Goal: Information Seeking & Learning: Learn about a topic

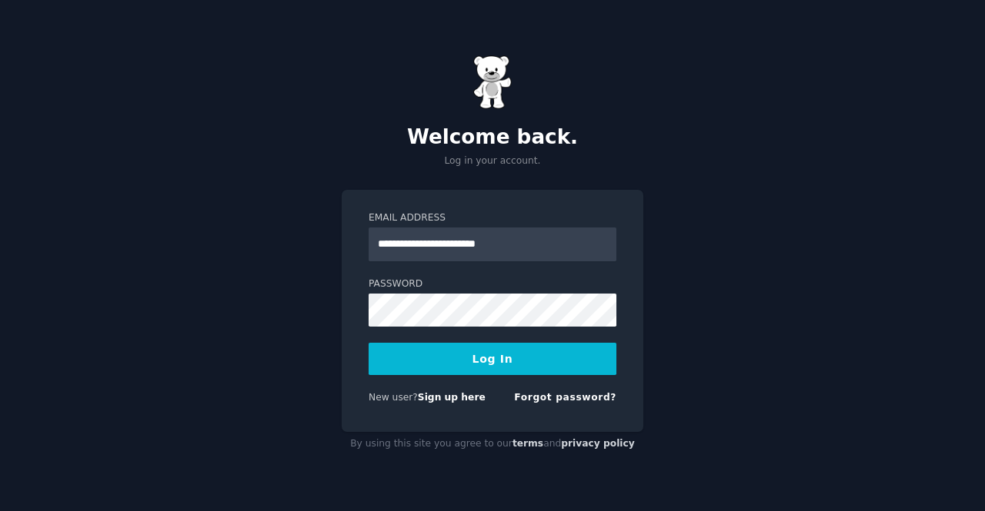
click at [437, 244] on input "**********" at bounding box center [492, 245] width 248 height 34
click at [446, 243] on input "**********" at bounding box center [492, 245] width 248 height 34
type input "**********"
click at [368, 343] on button "Log In" at bounding box center [492, 359] width 248 height 32
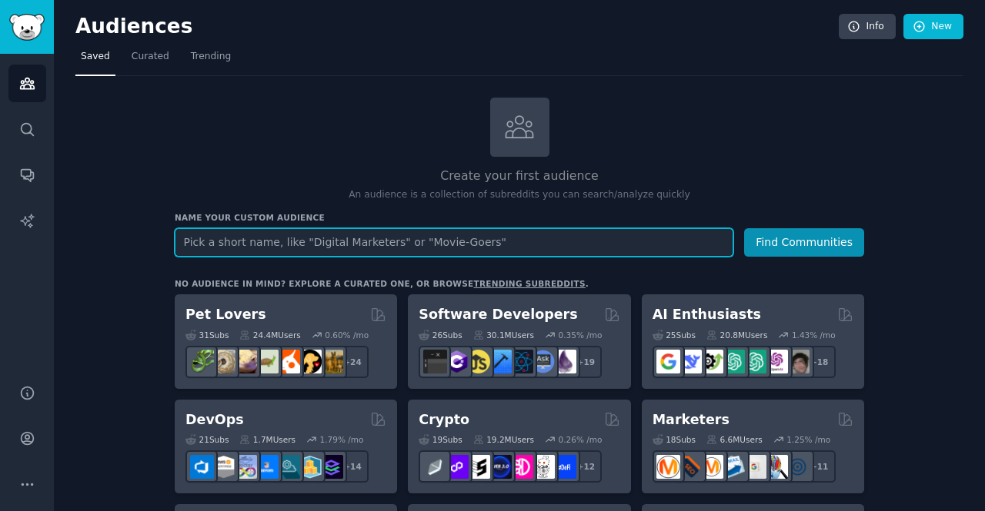
click at [408, 248] on input "text" at bounding box center [454, 242] width 558 height 28
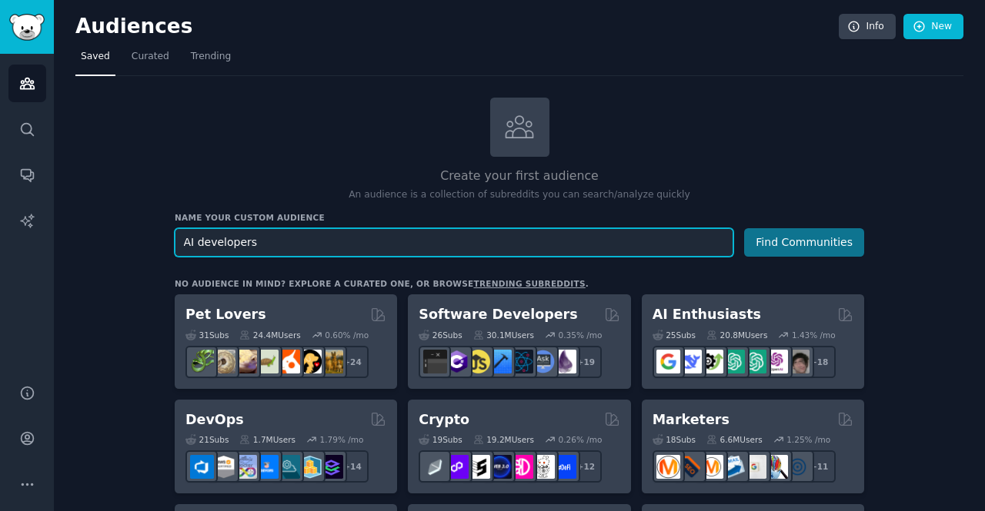
type input "AI developers"
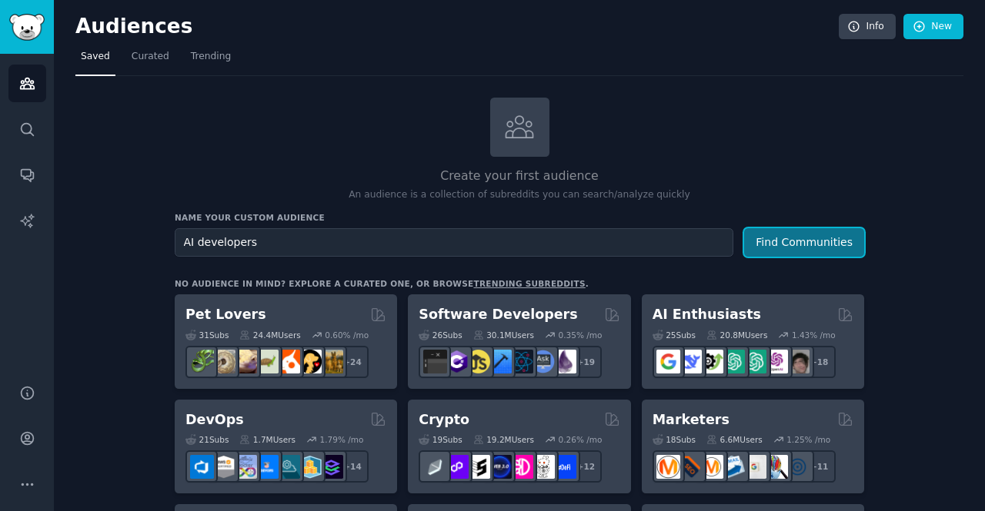
click at [809, 248] on button "Find Communities" at bounding box center [804, 242] width 120 height 28
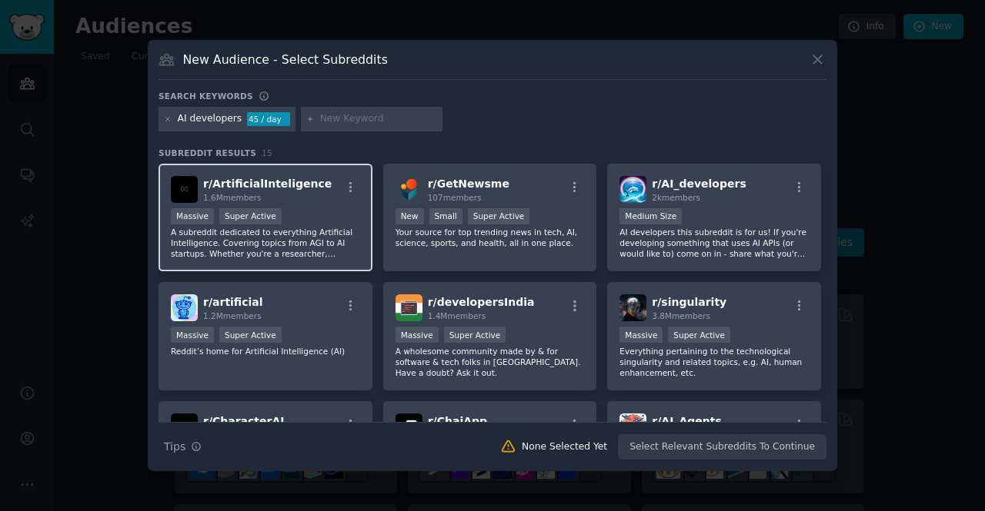
click at [274, 185] on span "r/ ArtificialInteligence" at bounding box center [267, 184] width 128 height 12
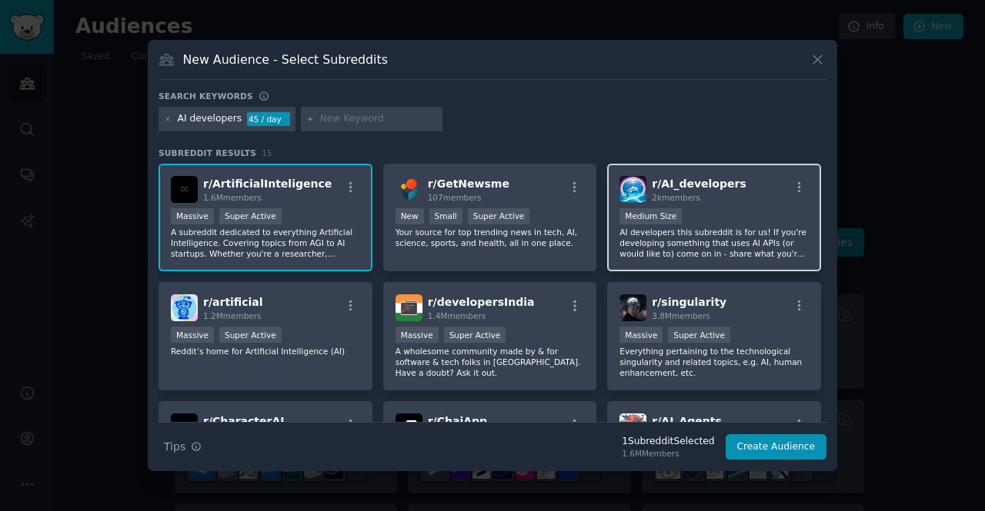
click at [675, 197] on span "2k members" at bounding box center [675, 197] width 48 height 9
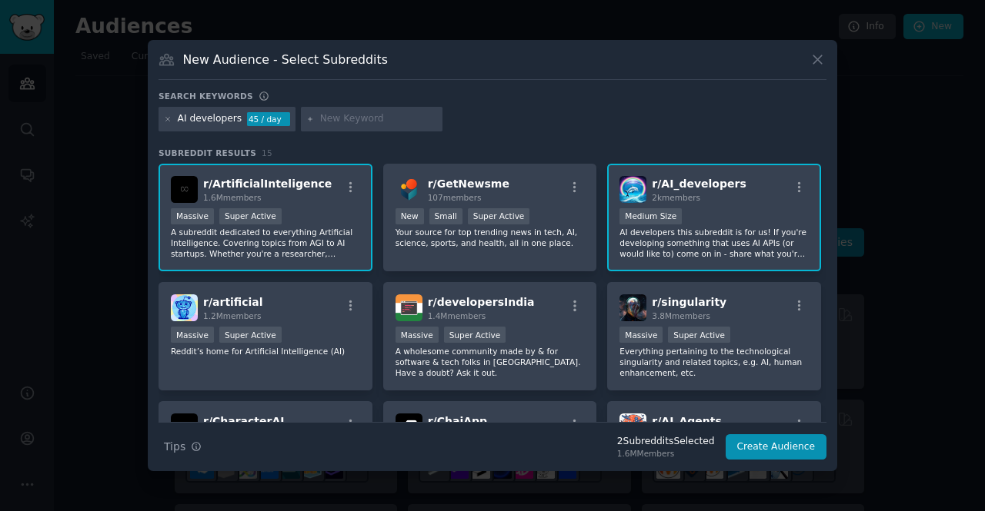
scroll to position [77, 0]
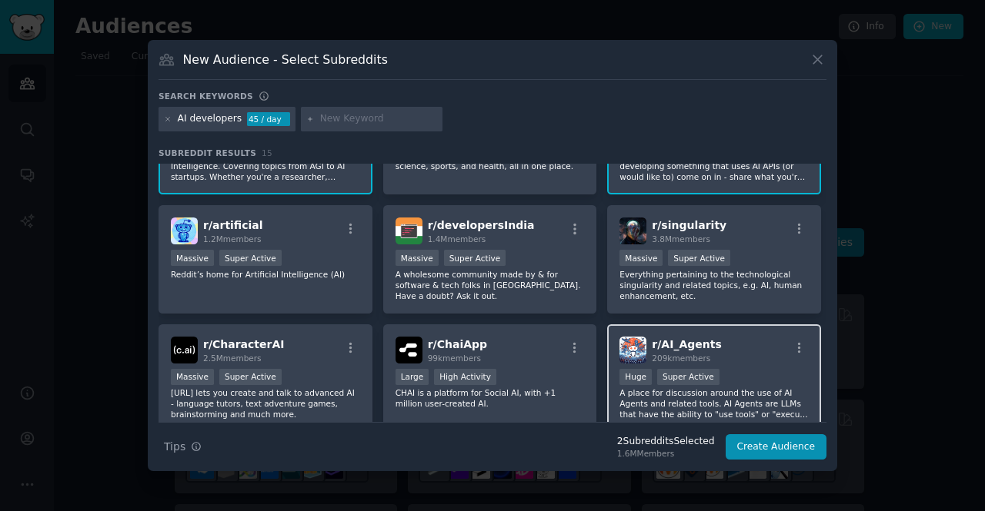
click at [715, 325] on div "r/ AI_Agents 209k members Huge Super Active A place for discussion around the u…" at bounding box center [714, 379] width 214 height 108
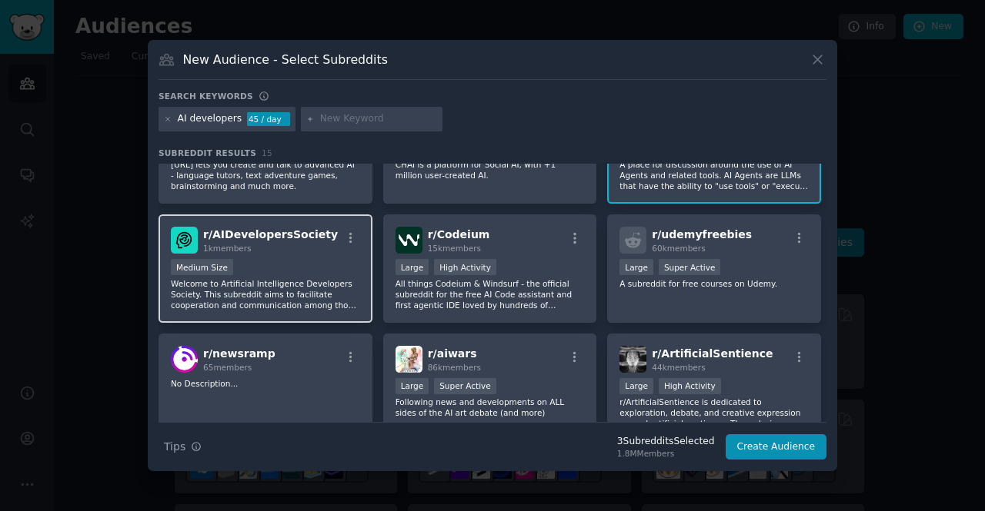
scroll to position [308, 0]
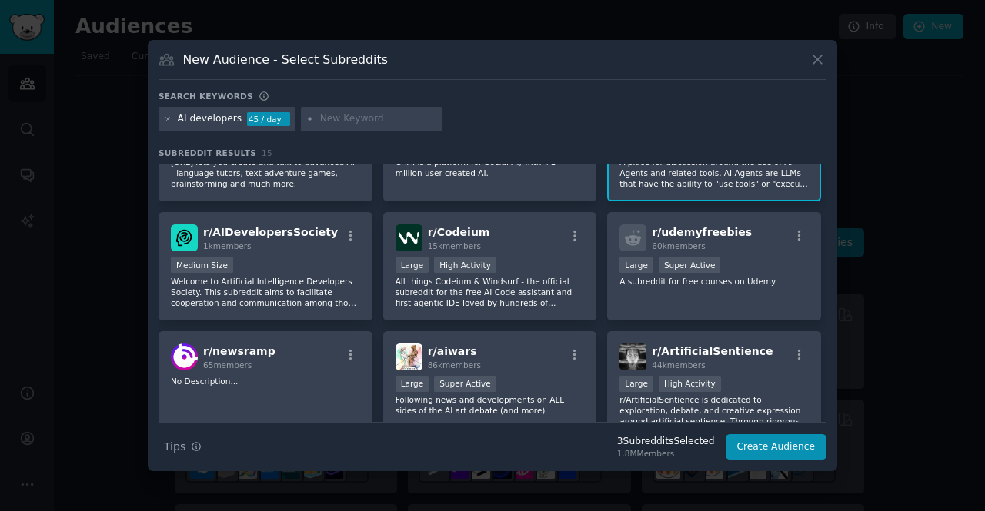
click at [338, 124] on input "text" at bounding box center [378, 119] width 117 height 14
type input "ai agents"
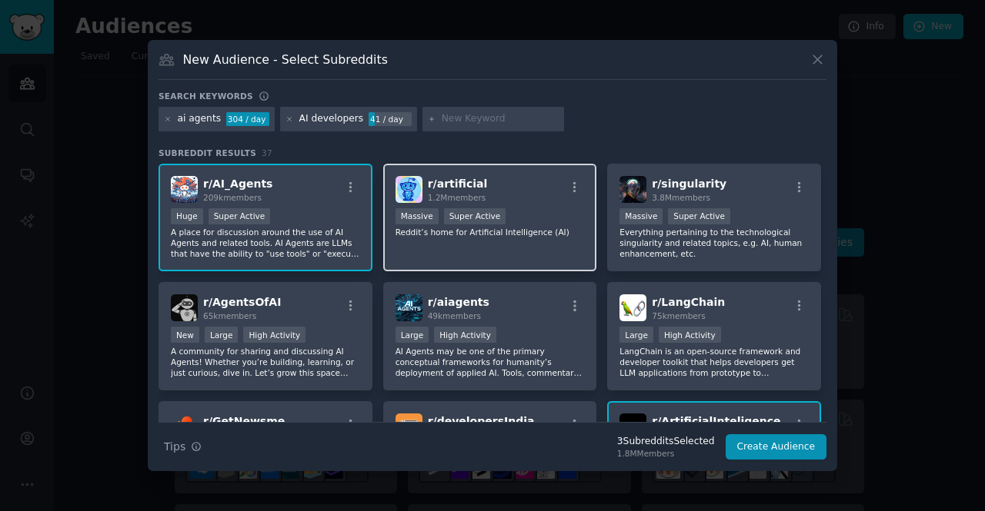
click at [511, 243] on div "r/ artificial 1.2M members 1,000,000+ members Massive Super Active Reddit’s hom…" at bounding box center [490, 218] width 214 height 108
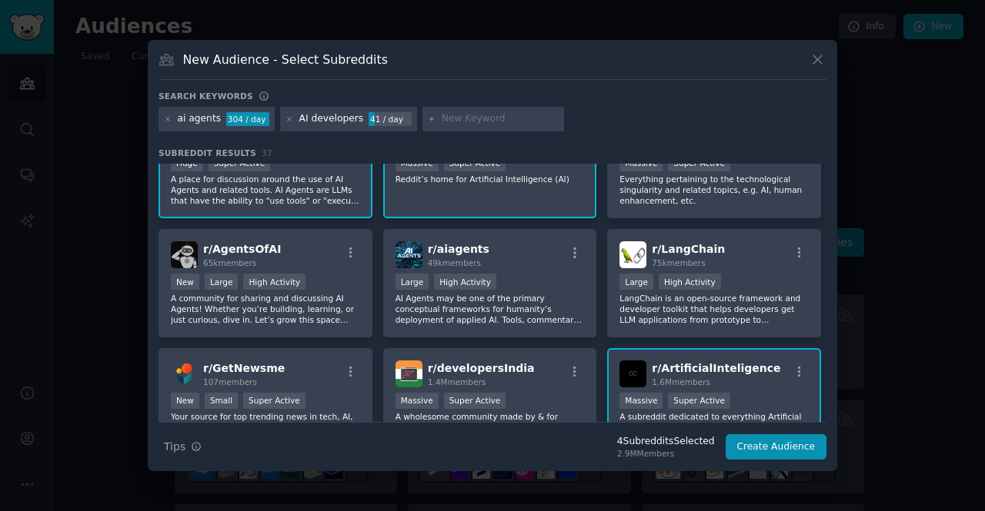
scroll to position [77, 0]
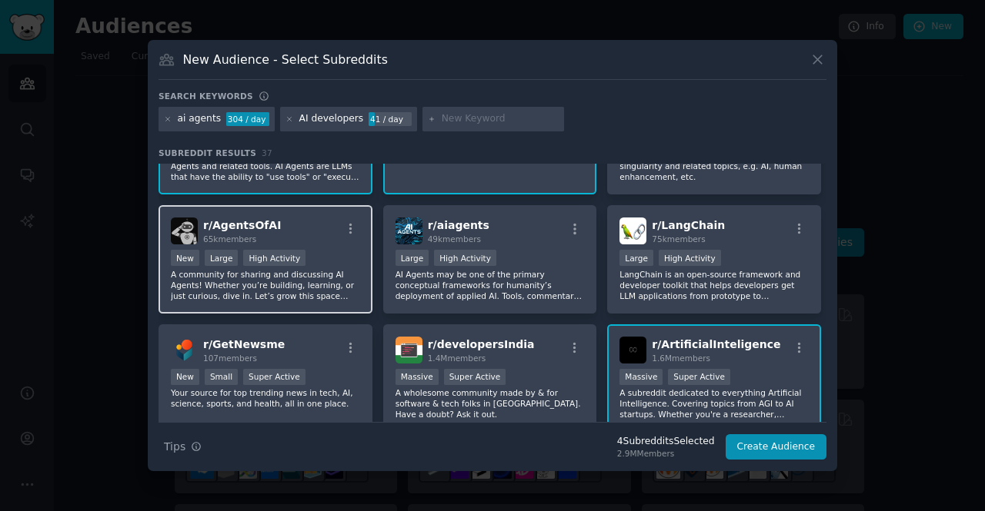
click at [329, 225] on div "r/ AgentsOfAI 65k members" at bounding box center [265, 231] width 189 height 27
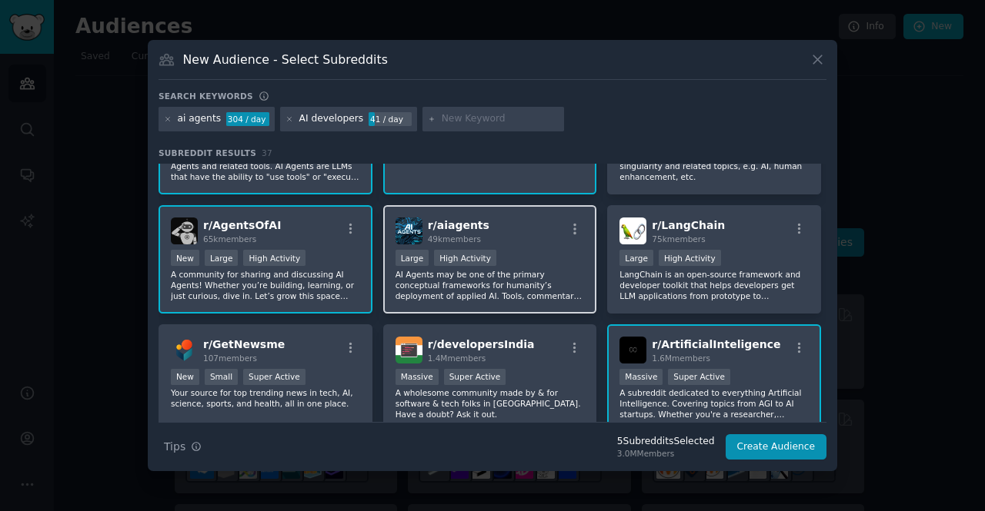
click at [483, 237] on div "r/ aiagents 49k members" at bounding box center [489, 231] width 189 height 27
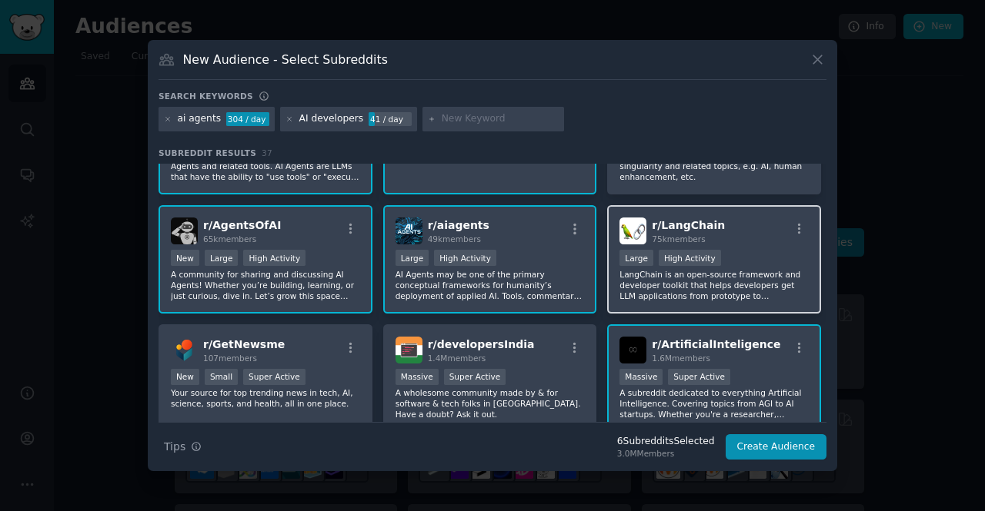
click at [711, 235] on div "r/ LangChain 75k members" at bounding box center [713, 231] width 189 height 27
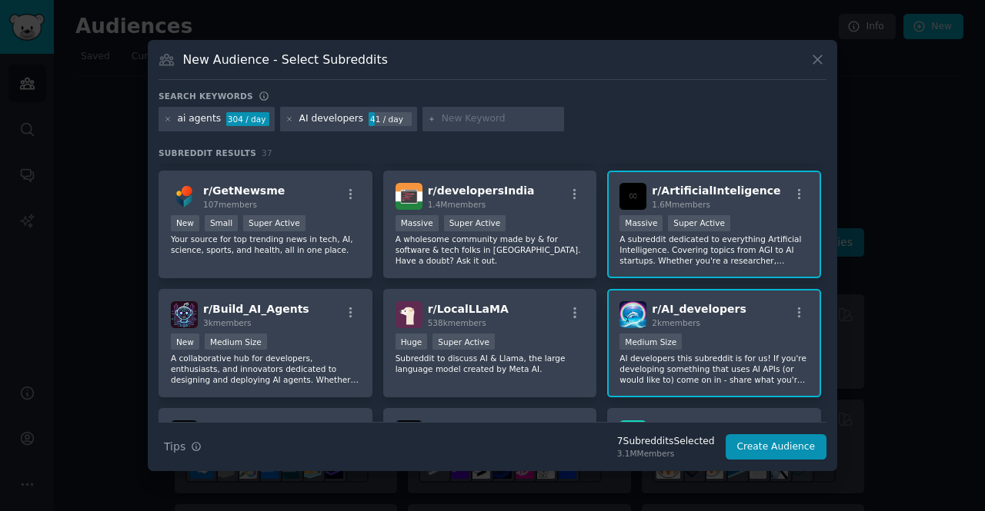
scroll to position [308, 0]
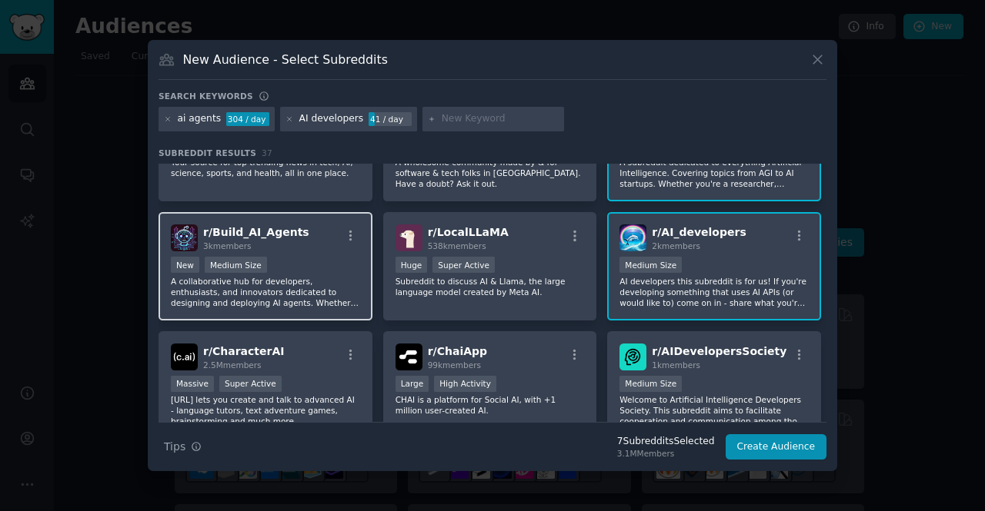
click at [295, 255] on div "r/ Build_AI_Agents 3k members New Medium Size A collaborative hub for developer…" at bounding box center [265, 266] width 214 height 108
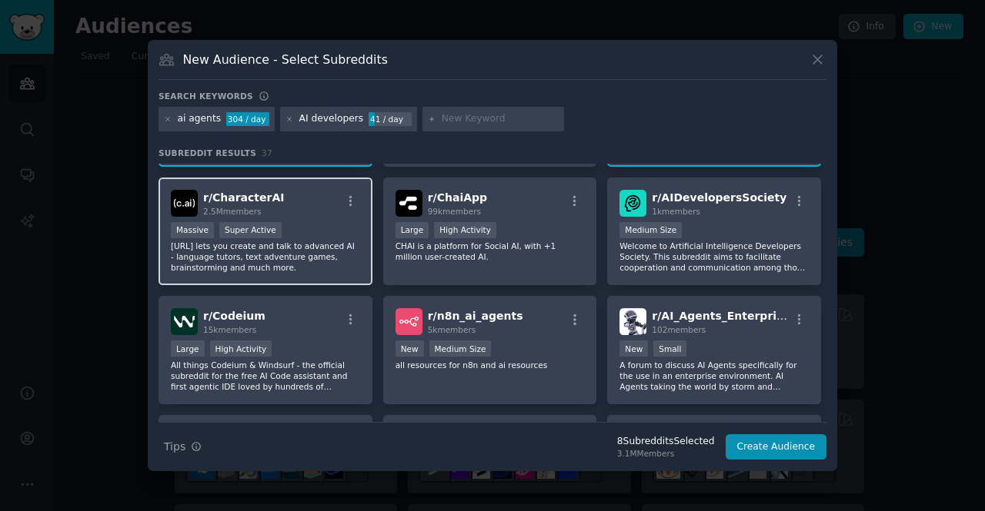
scroll to position [538, 0]
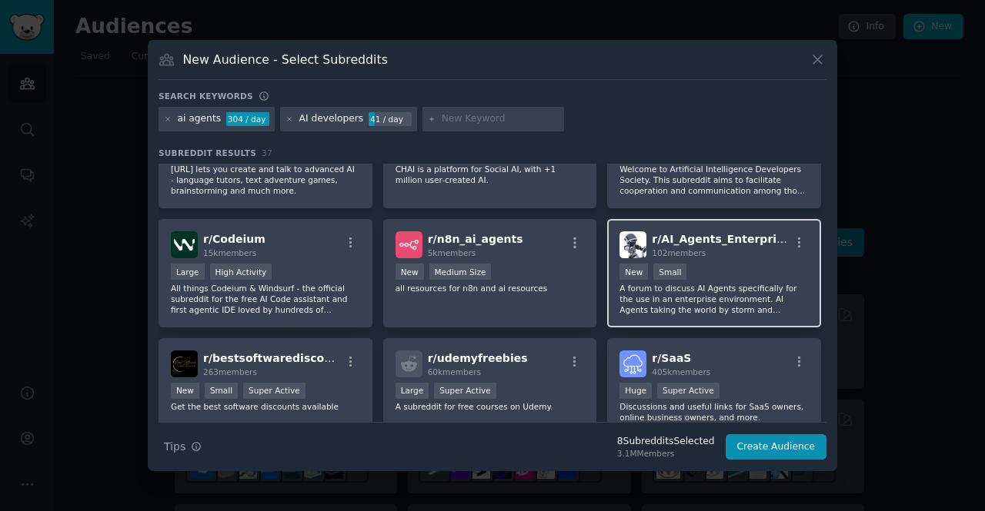
click at [706, 256] on div "102 members" at bounding box center [720, 253] width 138 height 11
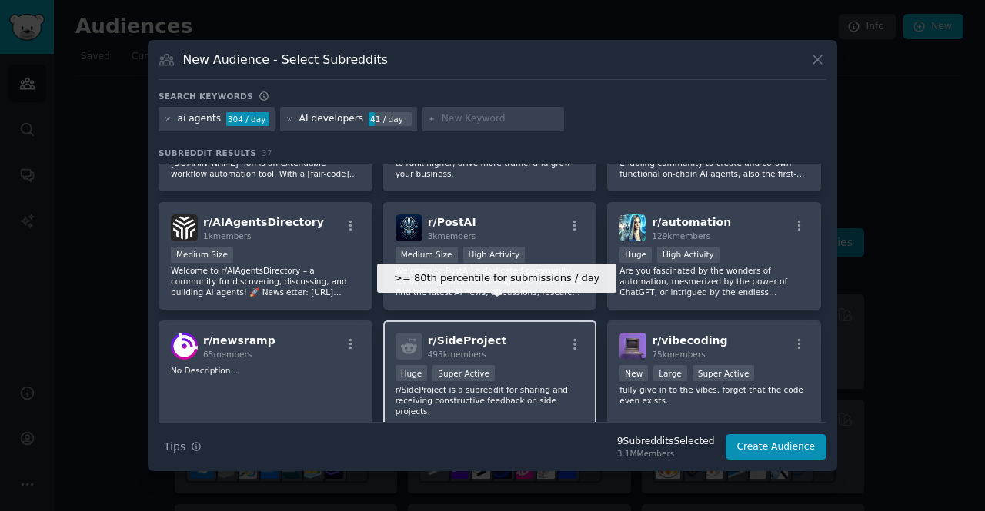
scroll to position [923, 0]
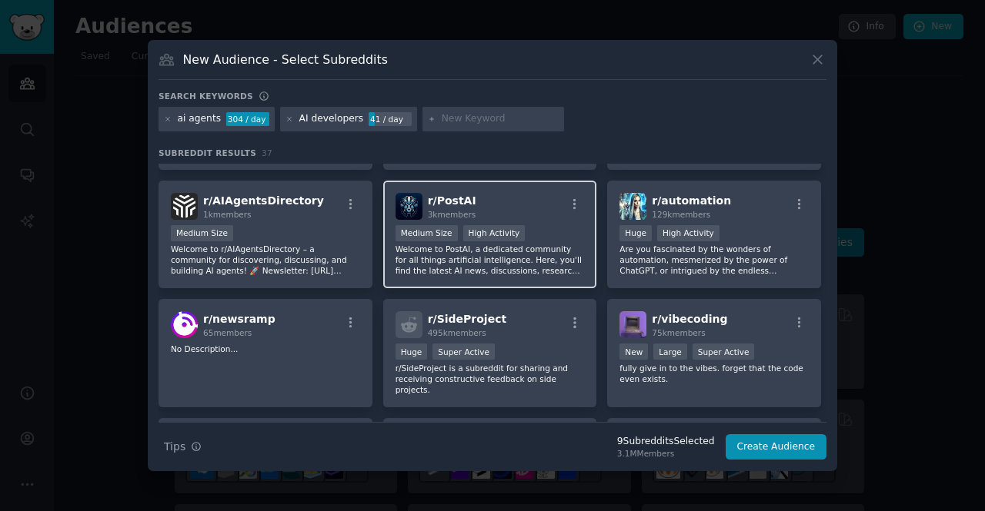
click at [540, 266] on p "Welcome to PostAI, a dedicated community for all things artificial intelligence…" at bounding box center [489, 260] width 189 height 32
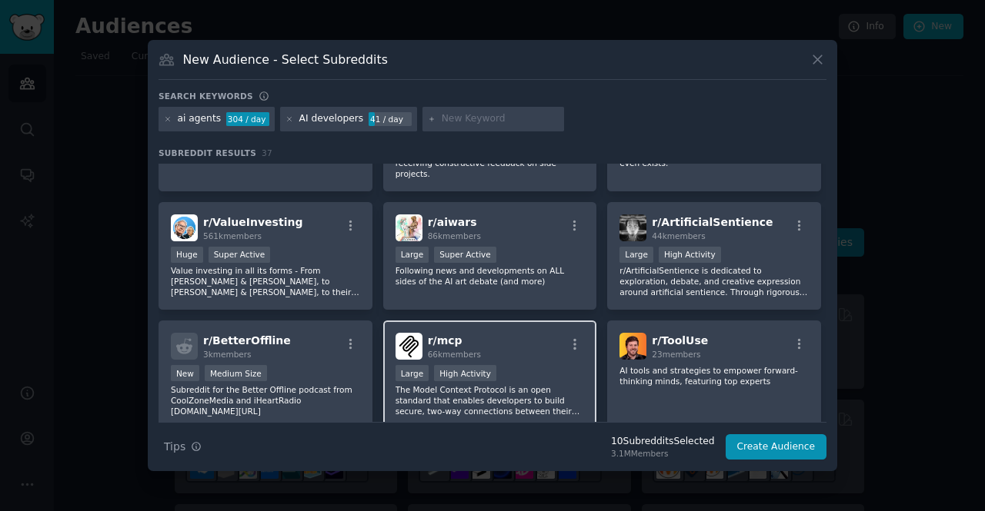
scroll to position [1154, 0]
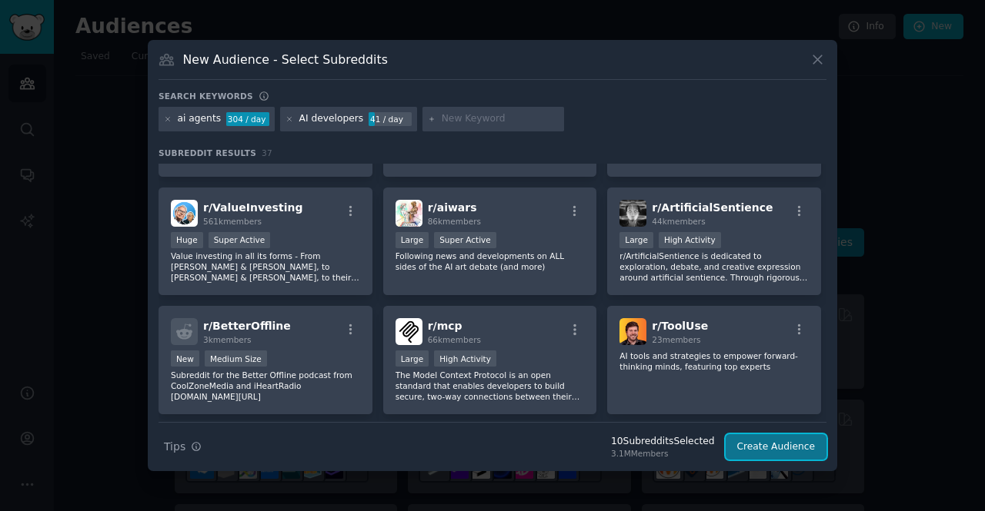
click at [775, 442] on button "Create Audience" at bounding box center [776, 448] width 102 height 26
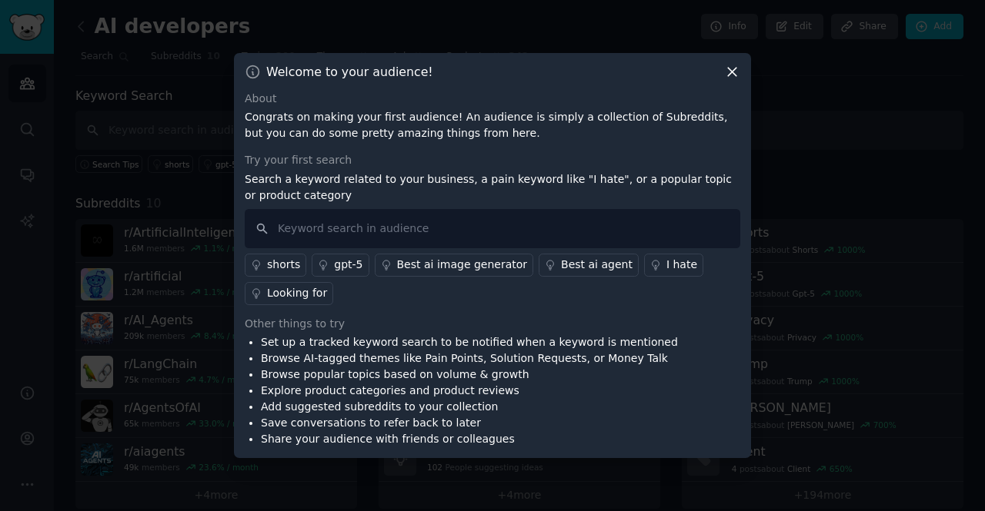
click at [729, 76] on icon at bounding box center [732, 72] width 16 height 16
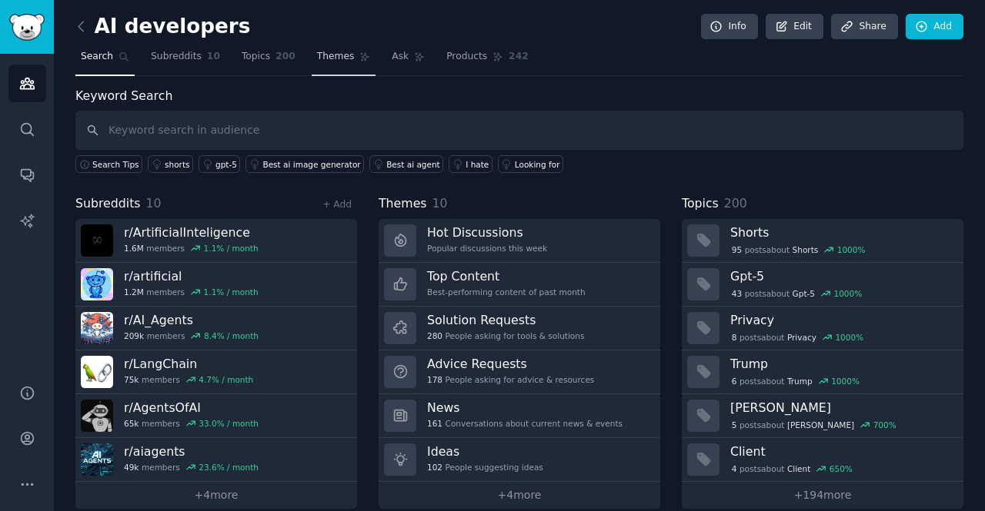
click at [283, 60] on link "Topics 200" at bounding box center [268, 61] width 65 height 32
click at [361, 60] on icon at bounding box center [365, 57] width 8 height 8
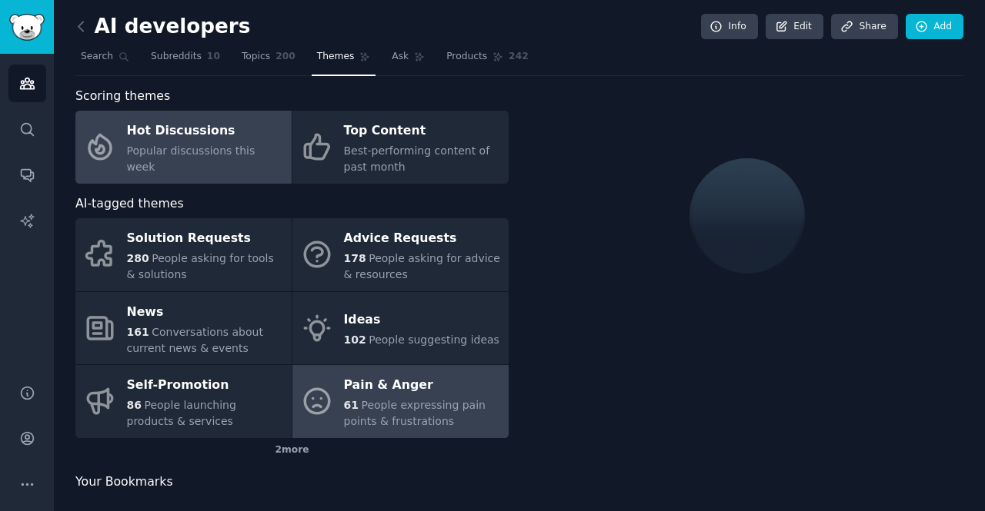
click at [365, 384] on div "Pain & Anger" at bounding box center [422, 386] width 157 height 25
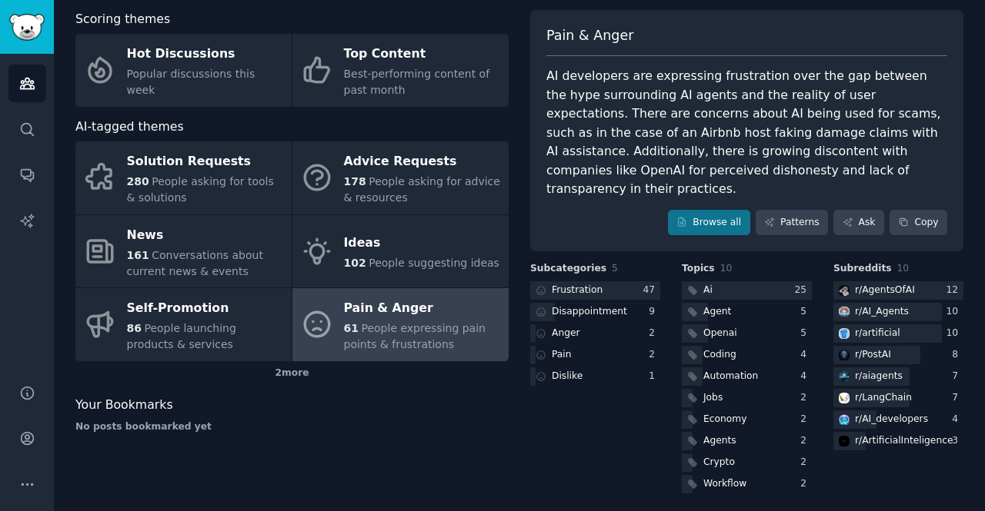
scroll to position [63, 0]
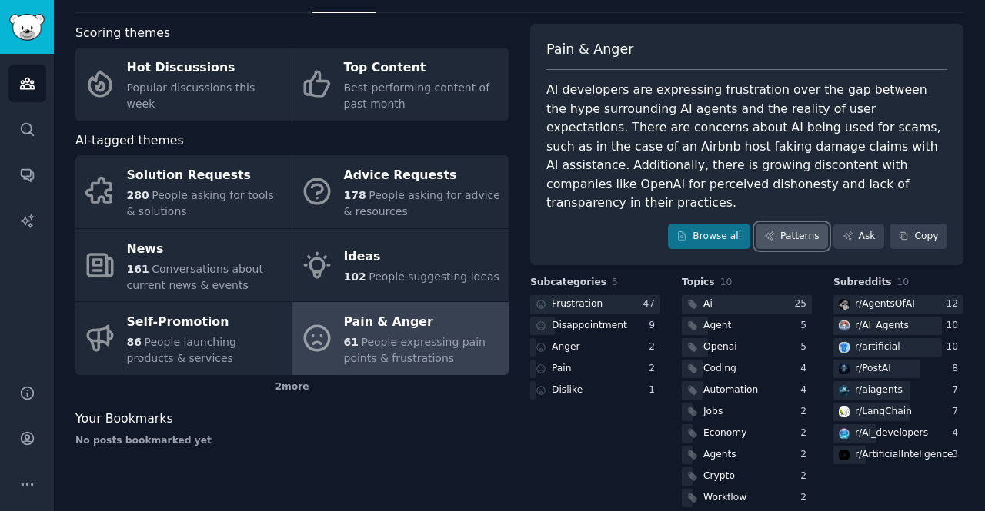
click at [786, 224] on link "Patterns" at bounding box center [791, 237] width 72 height 26
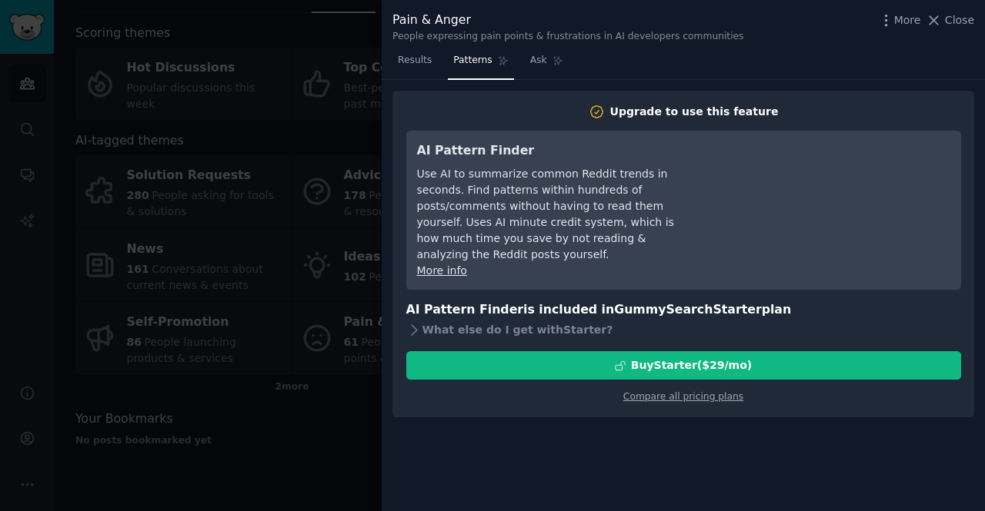
click at [318, 216] on div at bounding box center [492, 255] width 985 height 511
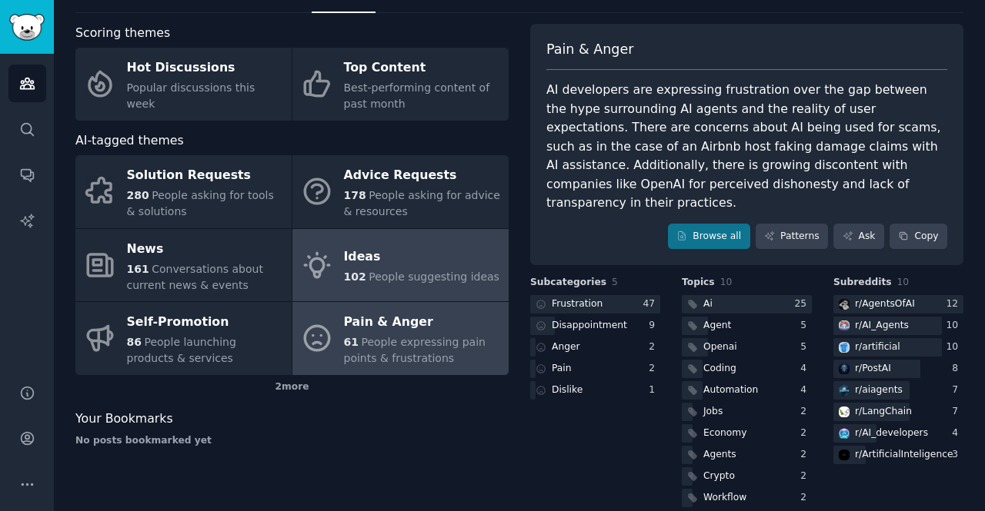
click at [375, 271] on span "People suggesting ideas" at bounding box center [433, 277] width 131 height 12
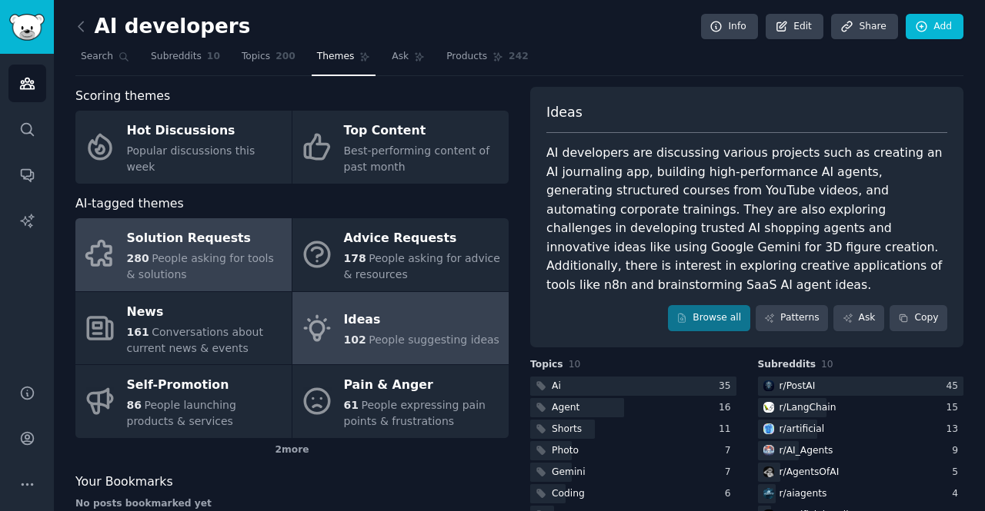
click at [184, 258] on span "People asking for tools & solutions" at bounding box center [200, 266] width 147 height 28
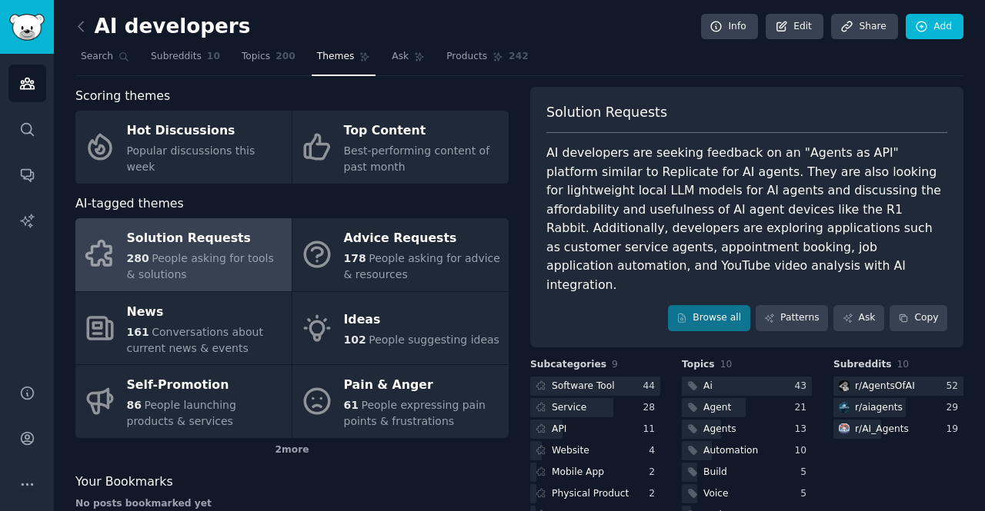
click at [681, 171] on div "AI developers are seeking feedback on an "Agents as API" platform similar to Re…" at bounding box center [746, 219] width 401 height 151
click at [102, 63] on link "Search" at bounding box center [104, 61] width 59 height 32
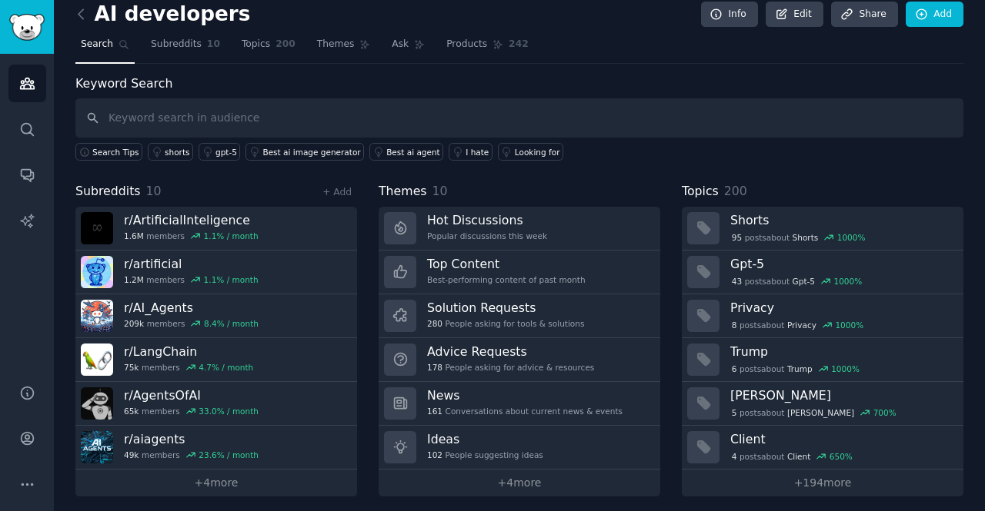
scroll to position [15, 0]
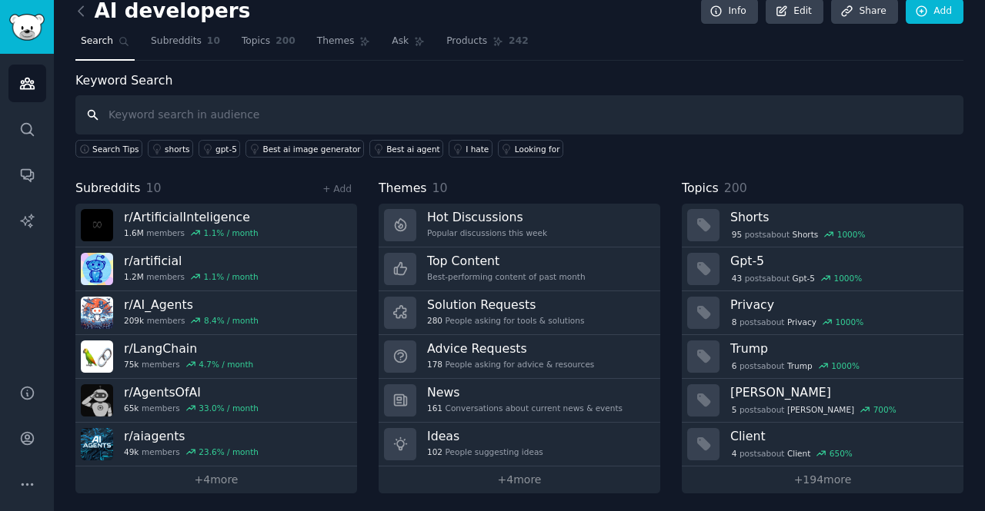
click at [158, 112] on input "text" at bounding box center [519, 114] width 888 height 39
type input "i hate"
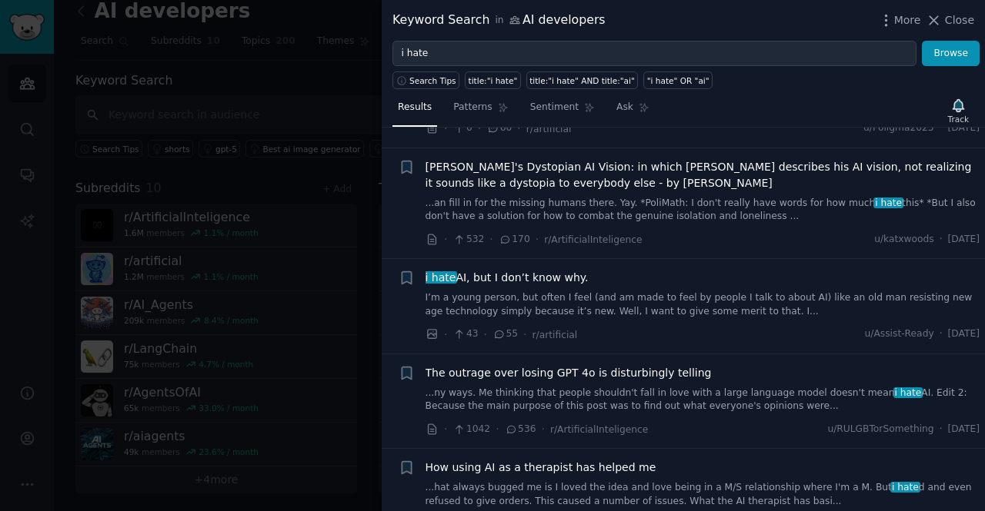
scroll to position [846, 0]
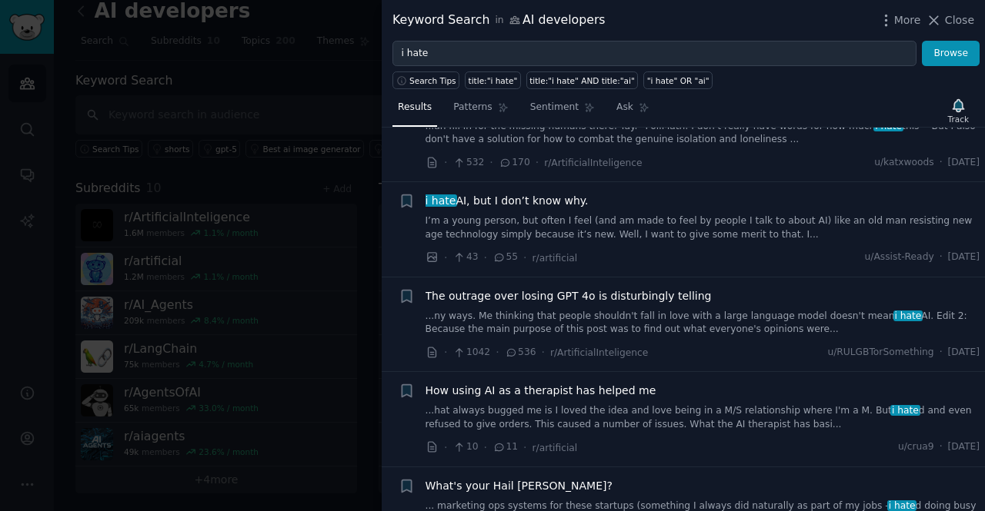
click at [229, 183] on div at bounding box center [492, 255] width 985 height 511
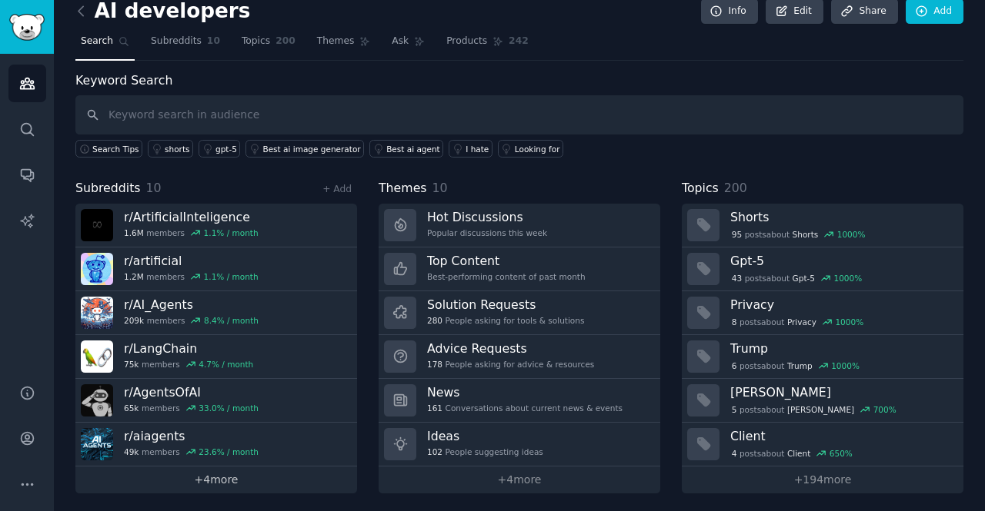
click at [238, 467] on link "+ 4 more" at bounding box center [216, 480] width 282 height 27
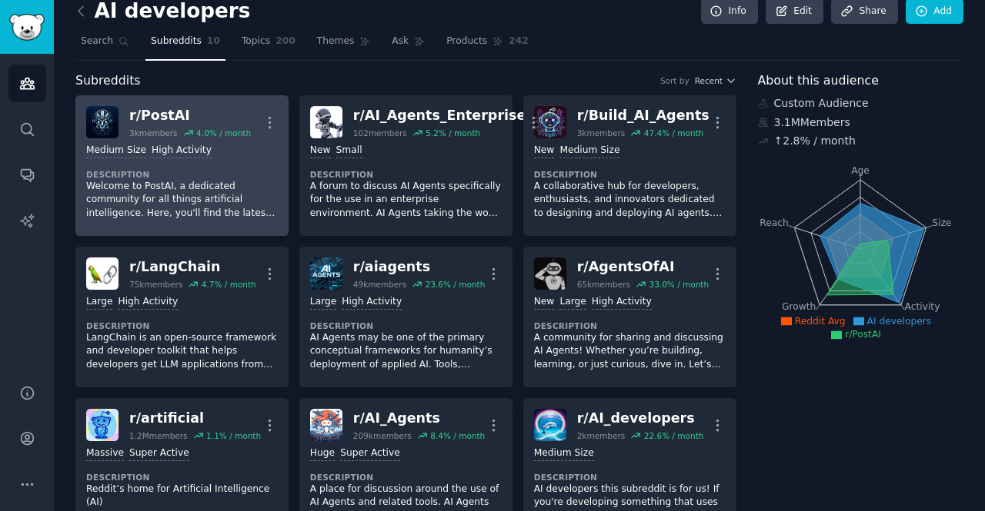
click at [201, 202] on p "Welcome to PostAI, a dedicated community for all things artificial intelligence…" at bounding box center [182, 200] width 192 height 41
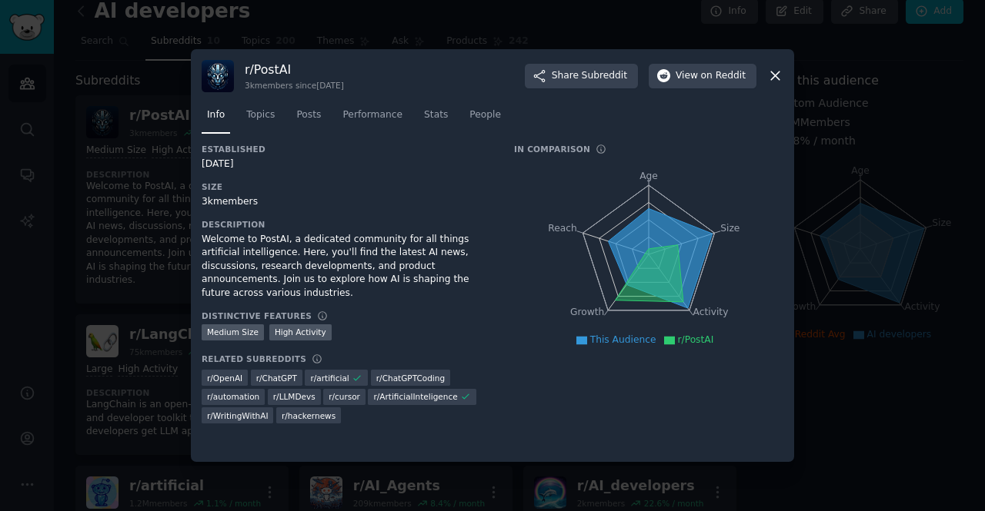
click at [771, 72] on icon at bounding box center [775, 76] width 8 height 8
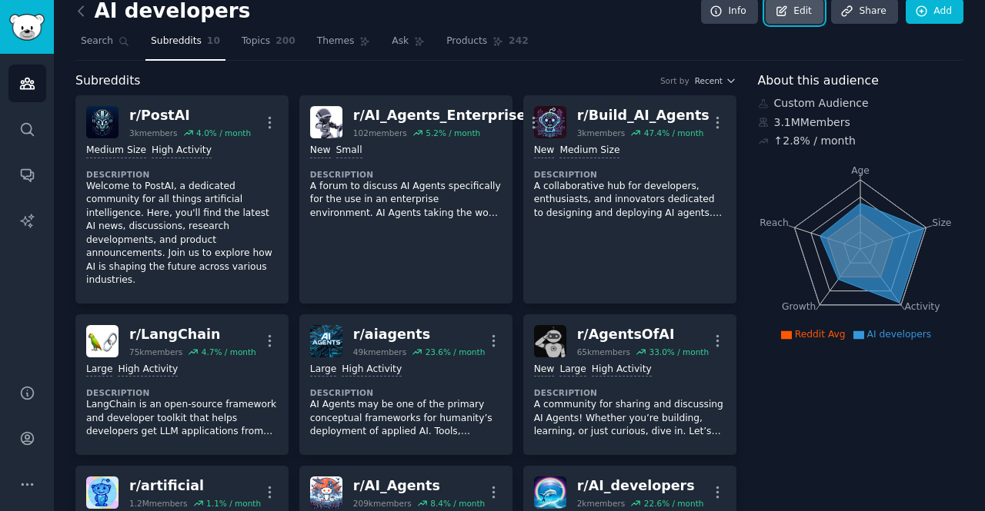
click at [801, 16] on link "Edit" at bounding box center [794, 11] width 58 height 26
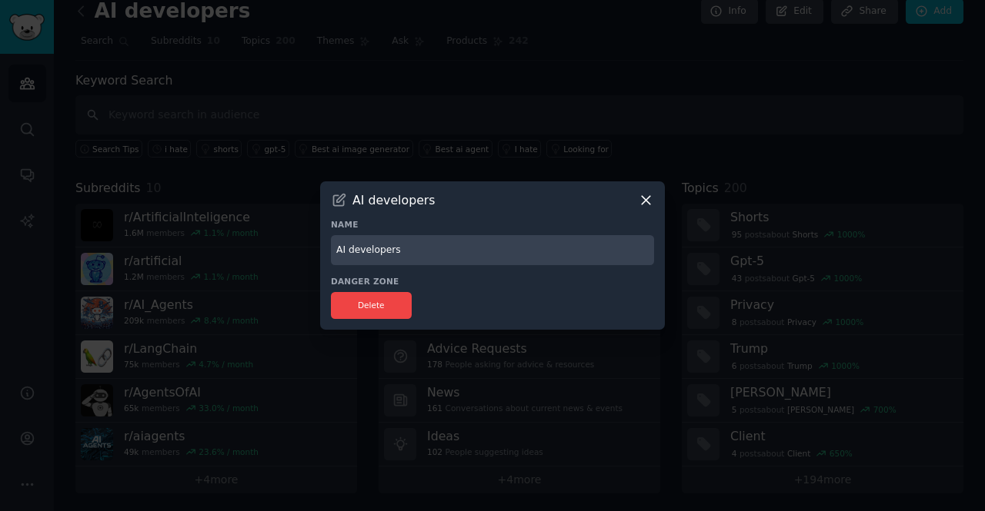
drag, startPoint x: 686, startPoint y: 185, endPoint x: 668, endPoint y: 198, distance: 22.2
click at [684, 187] on div at bounding box center [492, 255] width 985 height 511
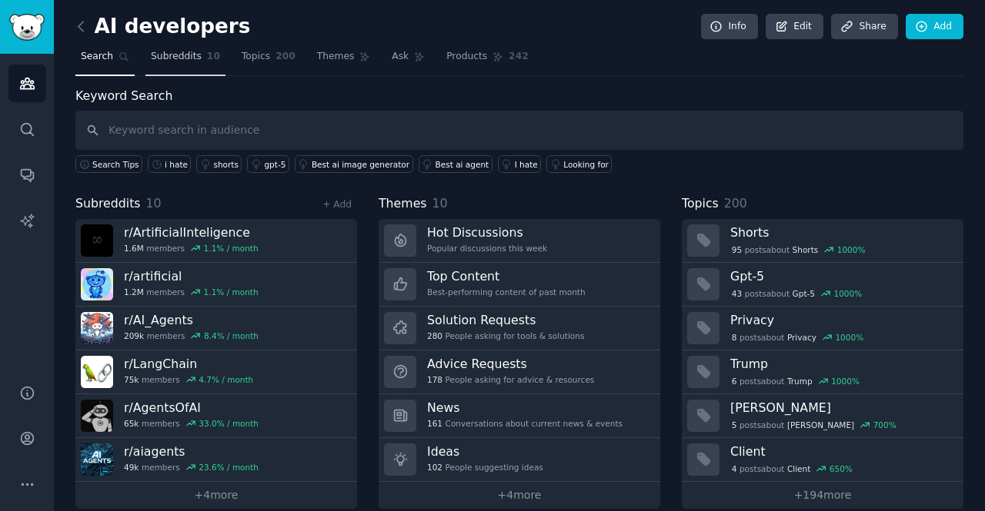
click at [177, 68] on link "Subreddits 10" at bounding box center [185, 61] width 80 height 32
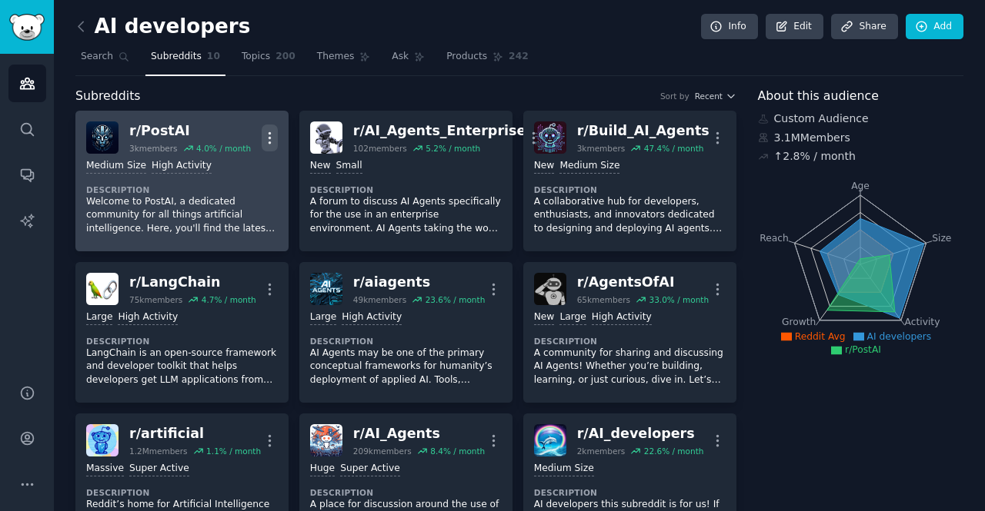
drag, startPoint x: 232, startPoint y: 212, endPoint x: 267, endPoint y: 138, distance: 81.6
click at [267, 138] on icon "button" at bounding box center [270, 138] width 16 height 16
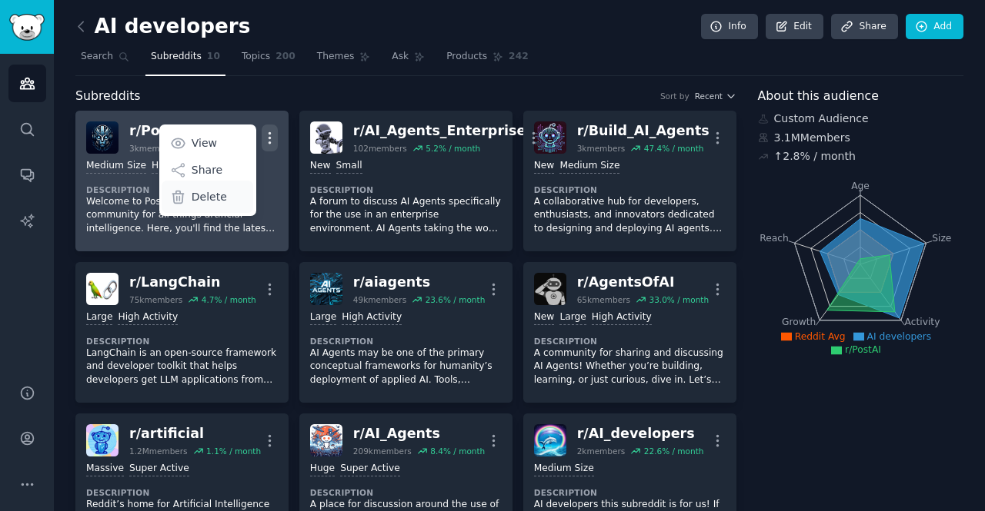
click at [225, 200] on div "Delete" at bounding box center [208, 197] width 92 height 32
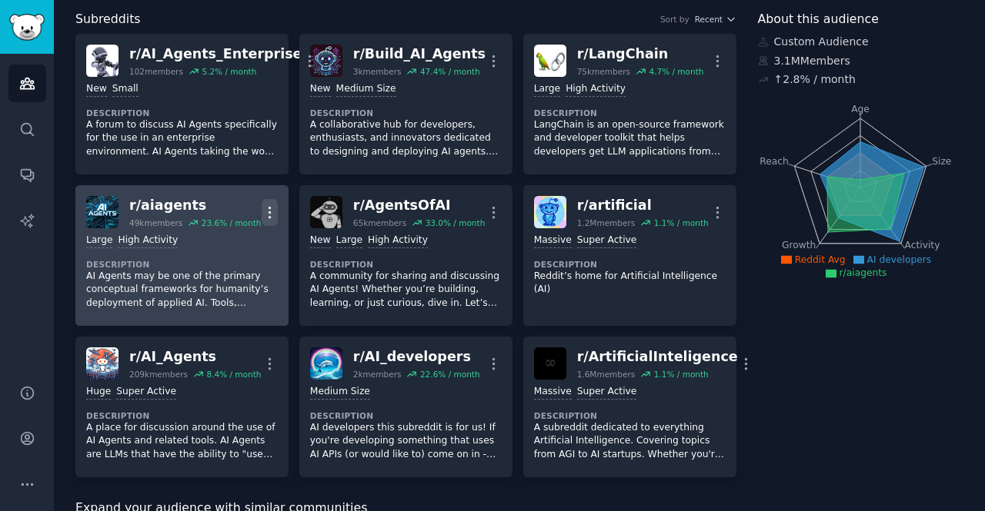
scroll to position [154, 0]
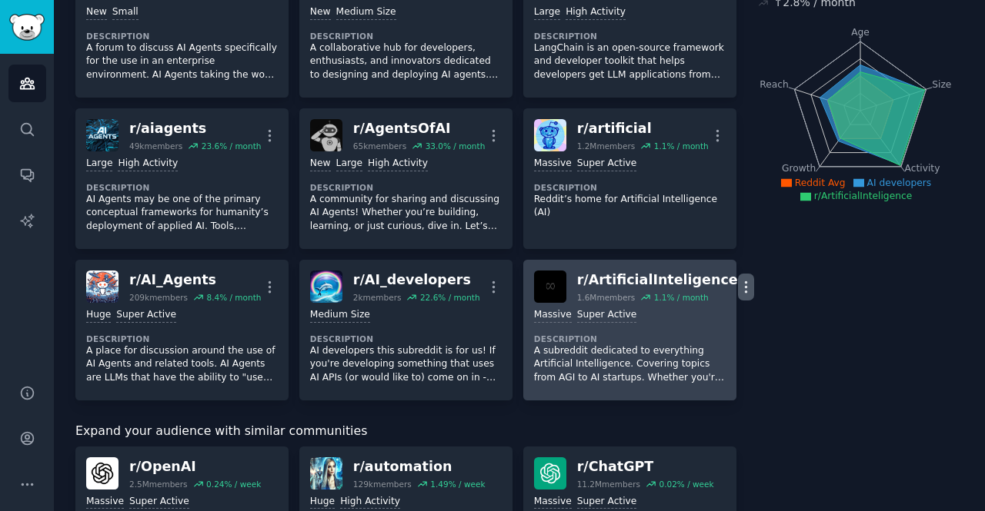
click at [738, 282] on icon "button" at bounding box center [746, 287] width 16 height 16
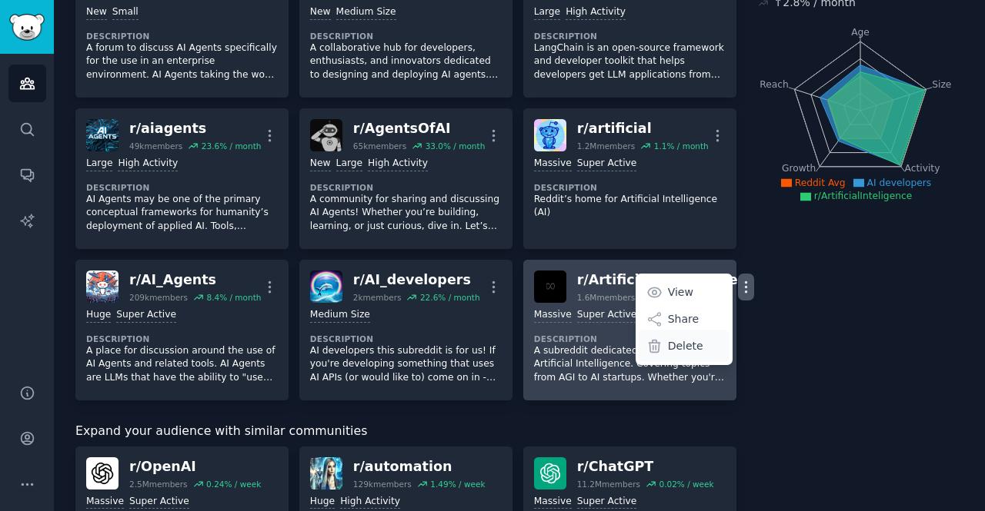
click at [668, 340] on p "Delete" at bounding box center [685, 346] width 35 height 16
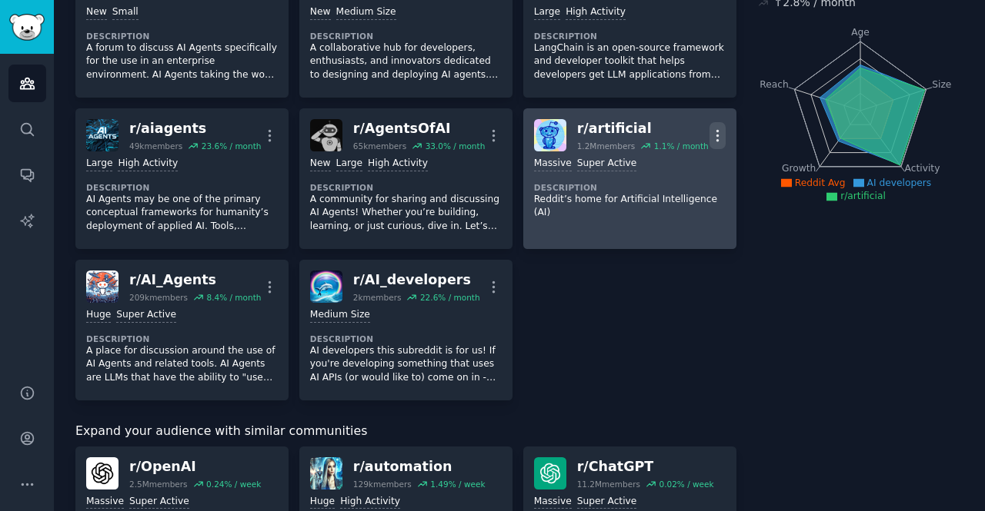
click at [712, 139] on icon "button" at bounding box center [717, 136] width 16 height 16
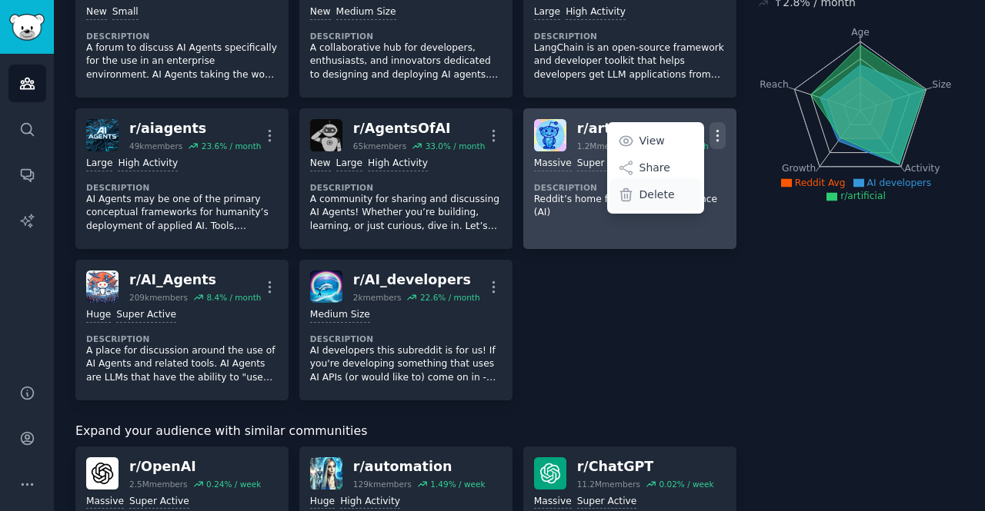
click at [643, 202] on div "Delete" at bounding box center [655, 194] width 92 height 32
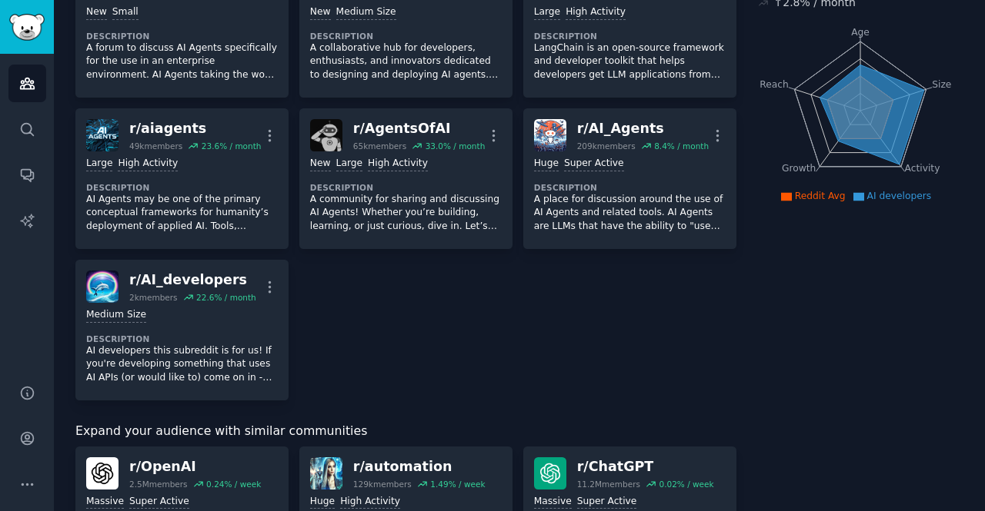
scroll to position [0, 0]
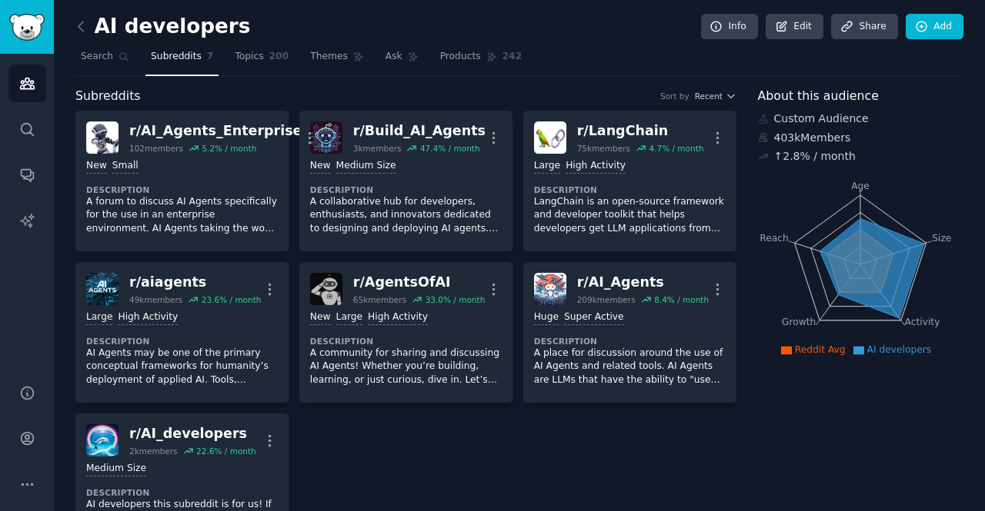
click at [89, 35] on link at bounding box center [84, 27] width 19 height 25
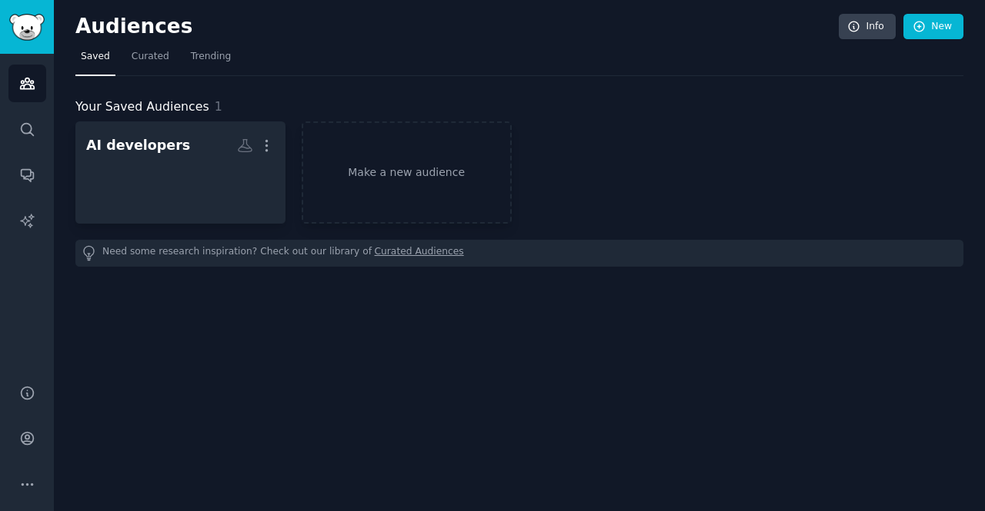
click at [106, 48] on link "Saved" at bounding box center [95, 61] width 40 height 32
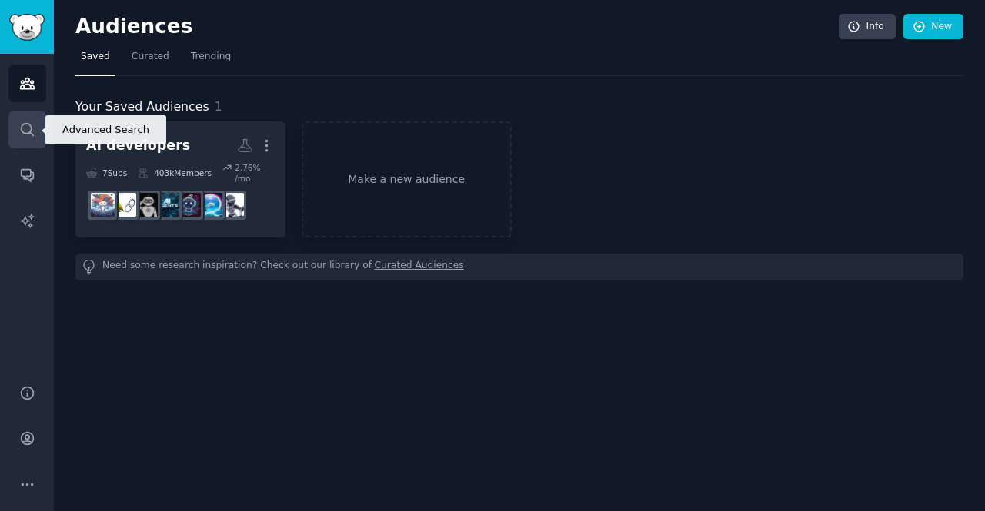
click at [42, 125] on link "Search" at bounding box center [27, 130] width 38 height 38
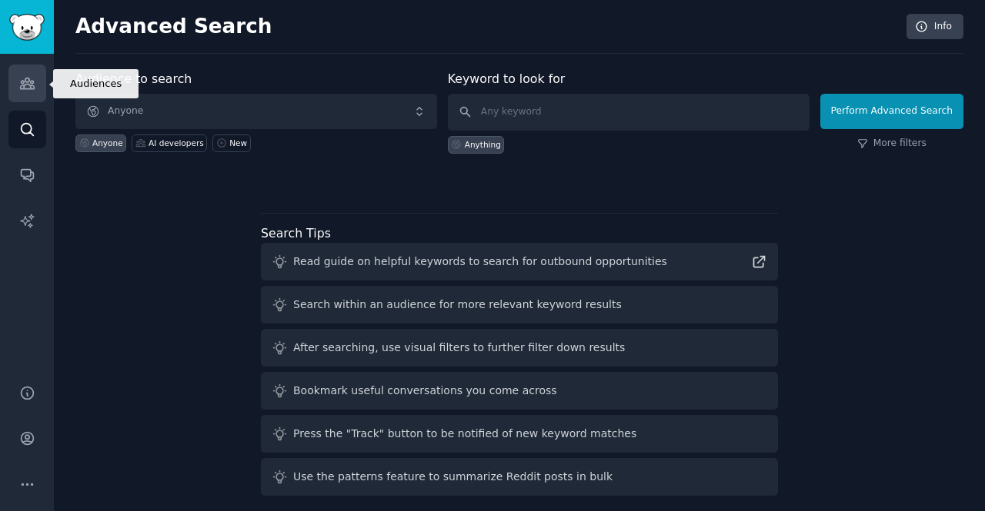
click at [36, 90] on link "Audiences" at bounding box center [27, 84] width 38 height 38
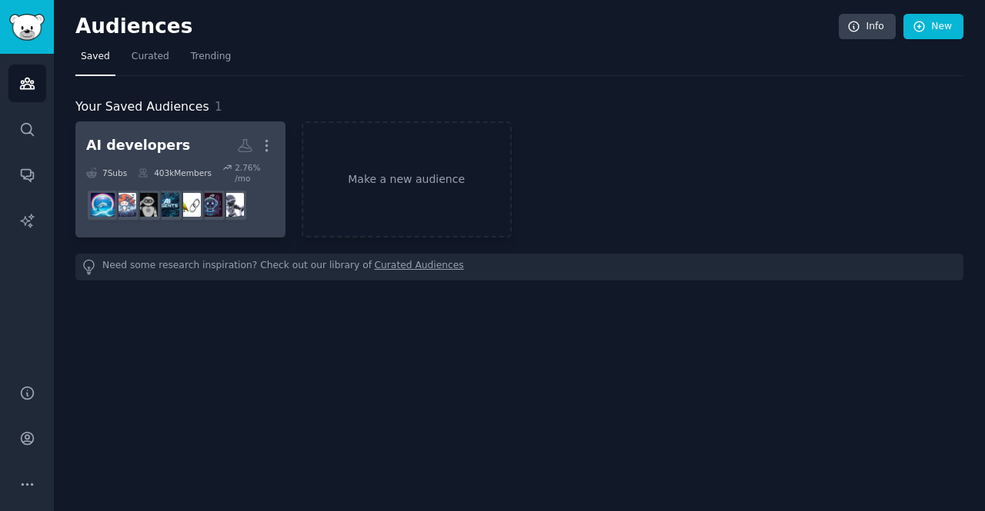
click at [157, 141] on div "AI developers" at bounding box center [138, 145] width 104 height 19
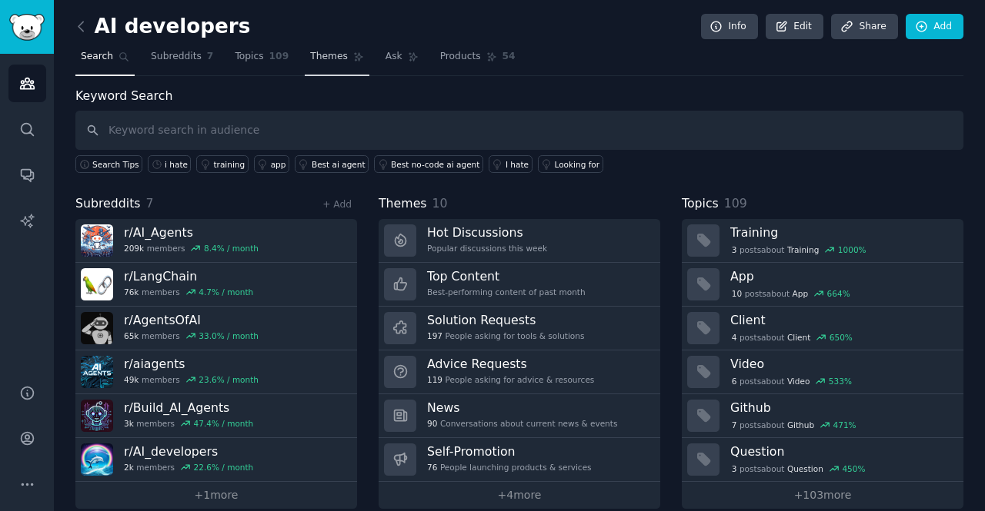
click at [306, 45] on link "Themes" at bounding box center [337, 61] width 65 height 32
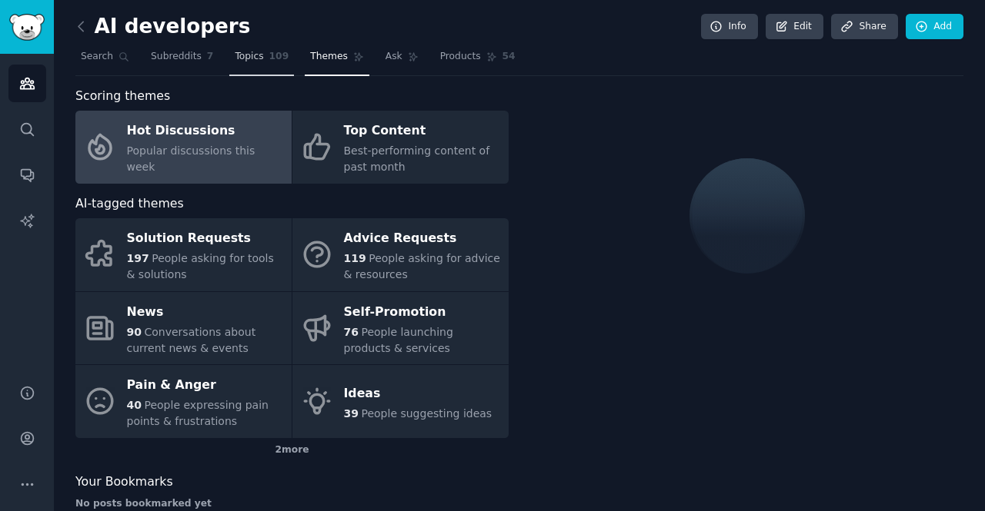
click at [254, 70] on link "Topics 109" at bounding box center [261, 61] width 65 height 32
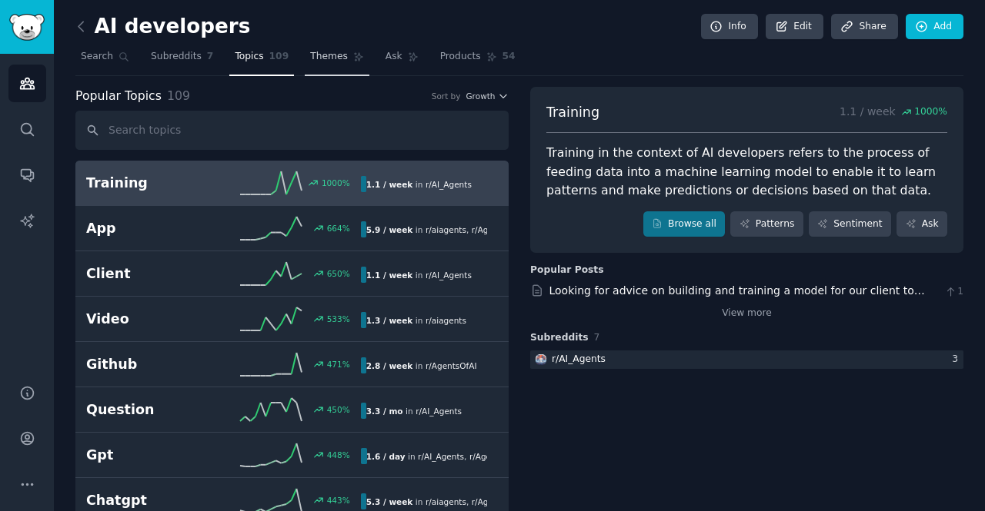
click at [305, 52] on link "Themes" at bounding box center [337, 61] width 65 height 32
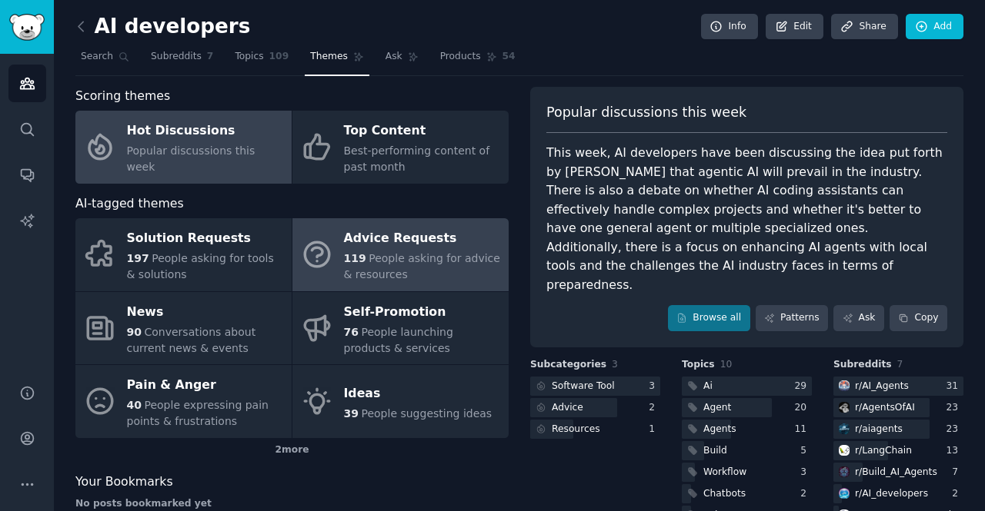
click at [415, 260] on span "People asking for advice & resources" at bounding box center [422, 266] width 156 height 28
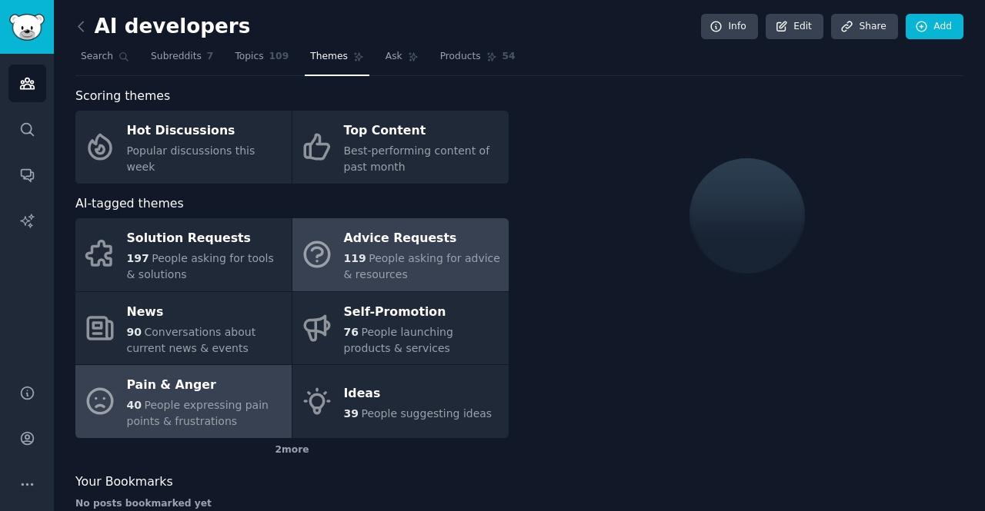
click at [194, 384] on div "Pain & Anger" at bounding box center [205, 386] width 157 height 25
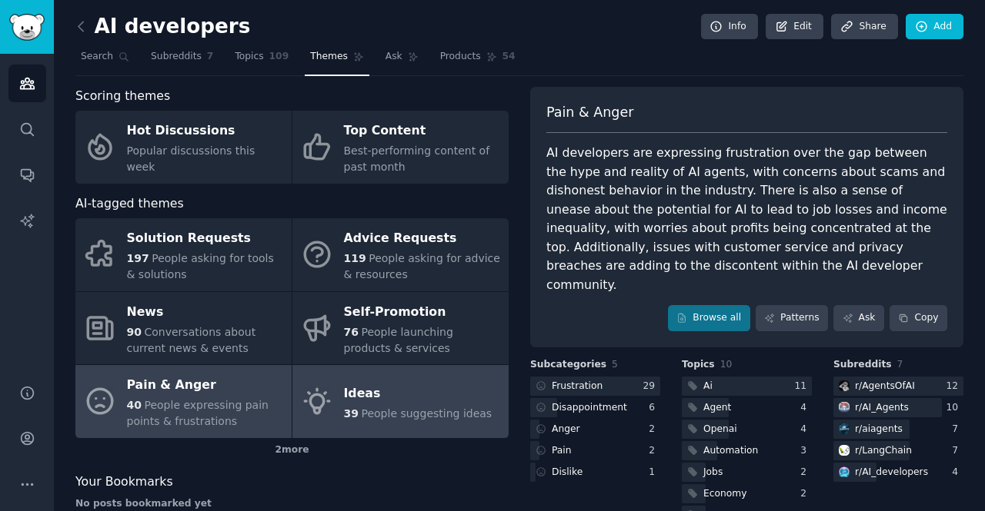
click at [383, 412] on span "People suggesting ideas" at bounding box center [426, 414] width 131 height 12
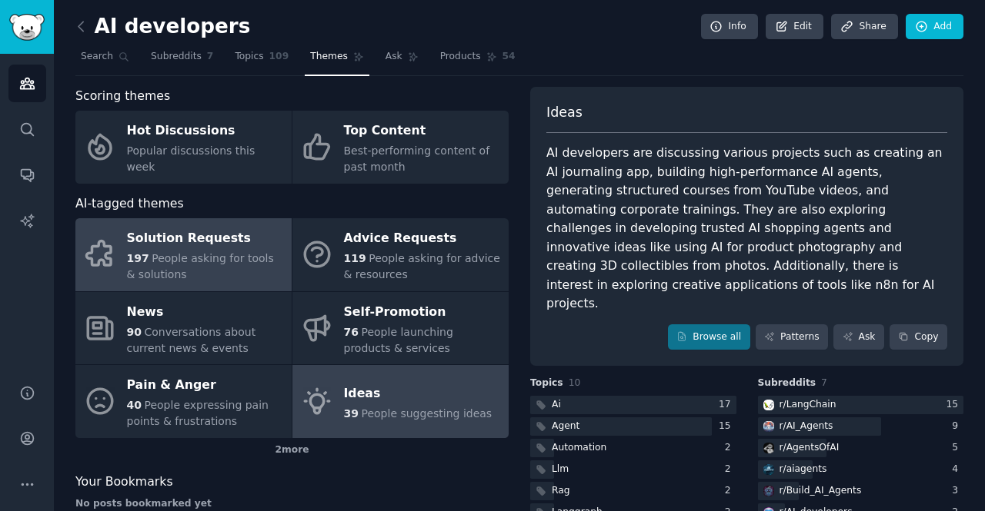
click at [185, 236] on div "Solution Requests" at bounding box center [205, 239] width 157 height 25
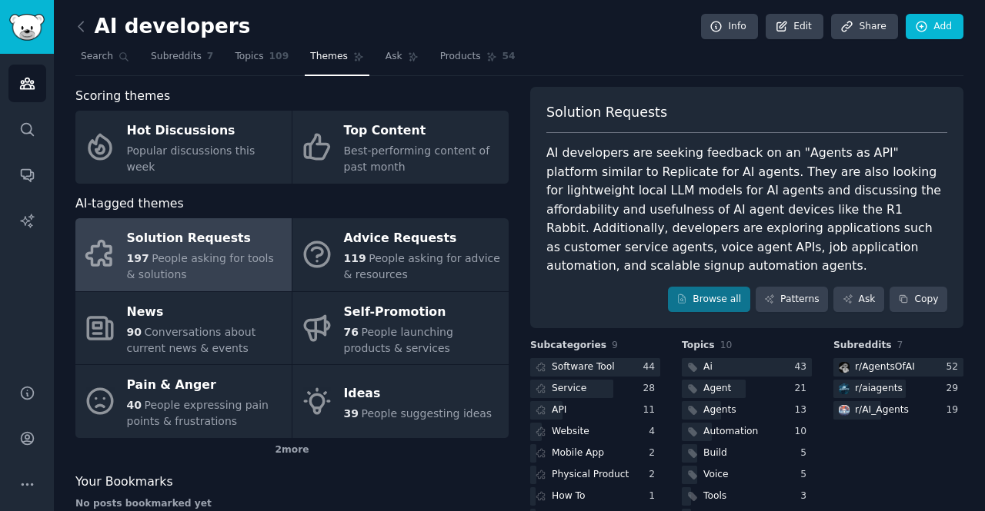
scroll to position [63, 0]
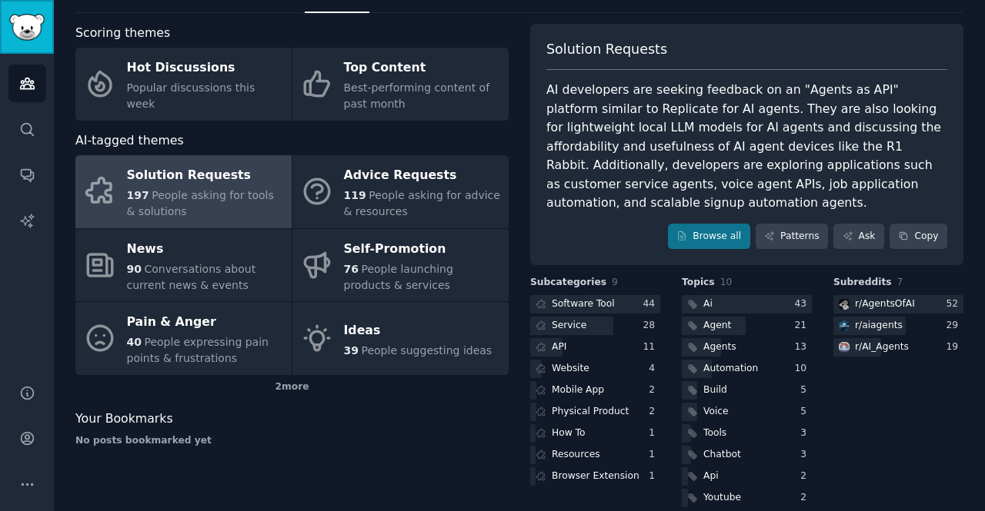
click at [32, 27] on img "Sidebar" at bounding box center [26, 27] width 35 height 27
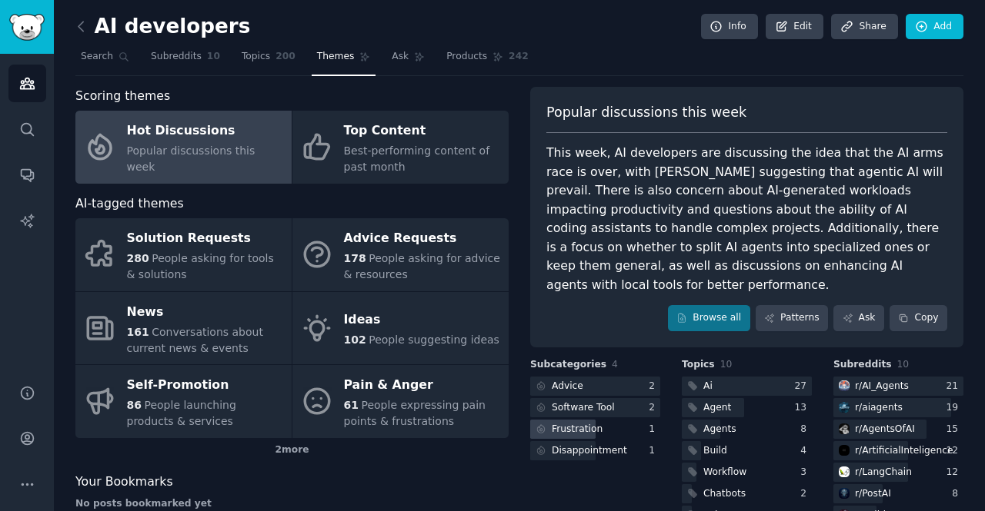
click at [628, 420] on div "Frustration" at bounding box center [595, 429] width 130 height 19
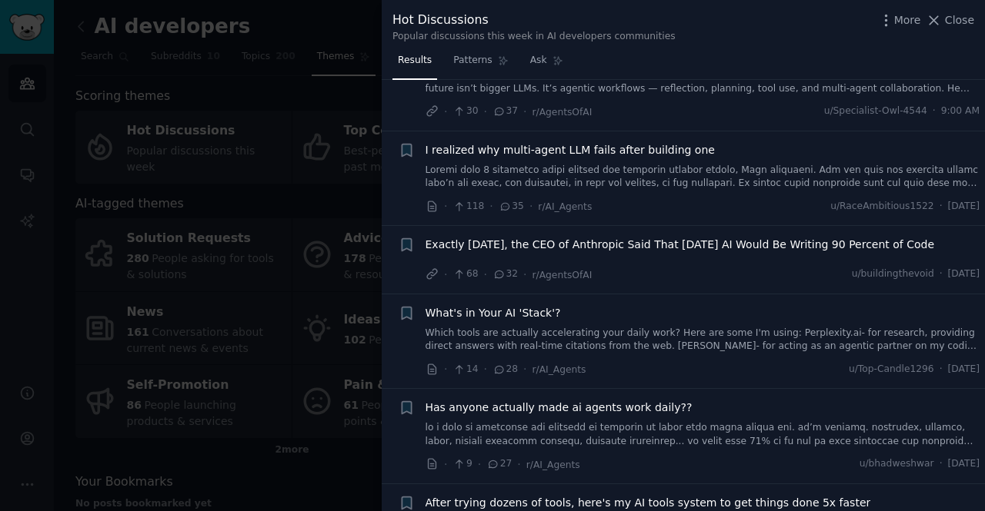
scroll to position [308, 0]
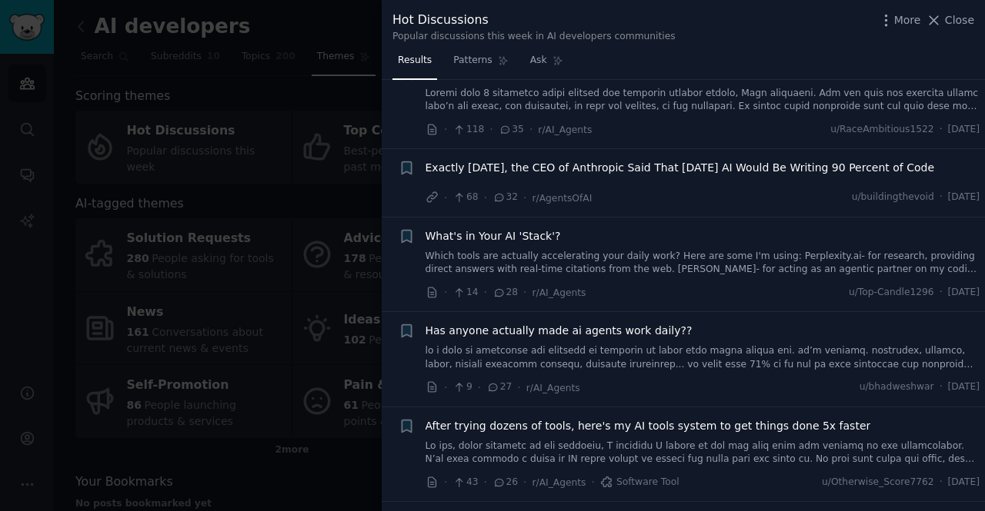
drag, startPoint x: 629, startPoint y: 238, endPoint x: 563, endPoint y: 252, distance: 67.6
drag, startPoint x: 563, startPoint y: 252, endPoint x: 658, endPoint y: 266, distance: 96.5
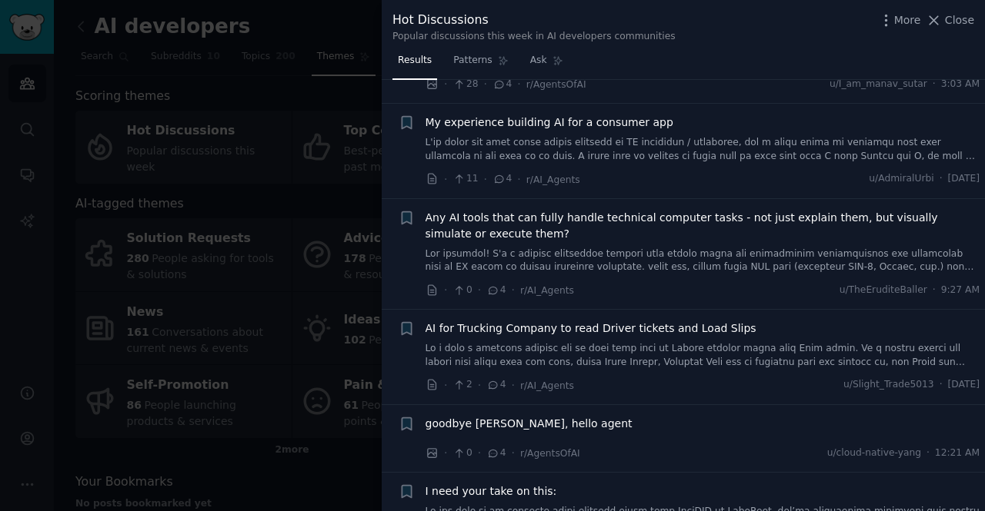
scroll to position [2384, 0]
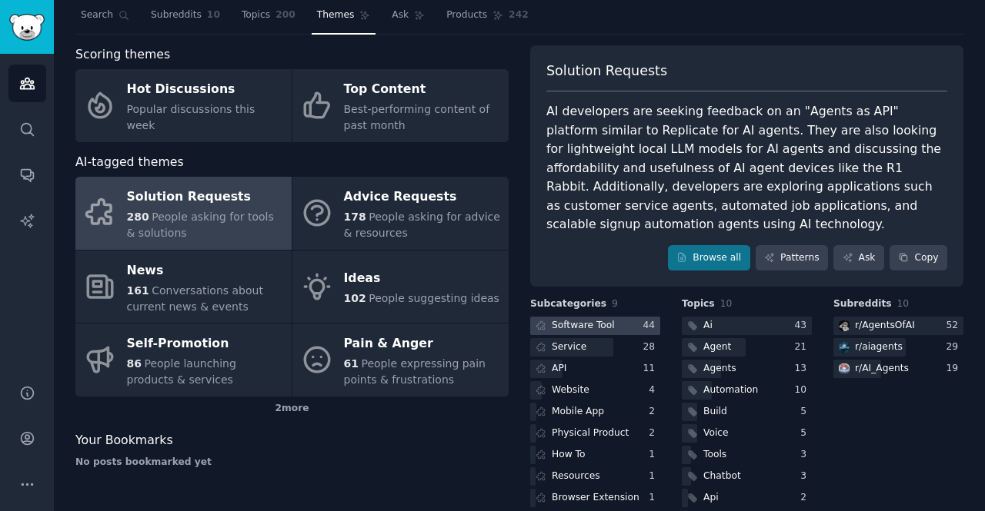
scroll to position [63, 0]
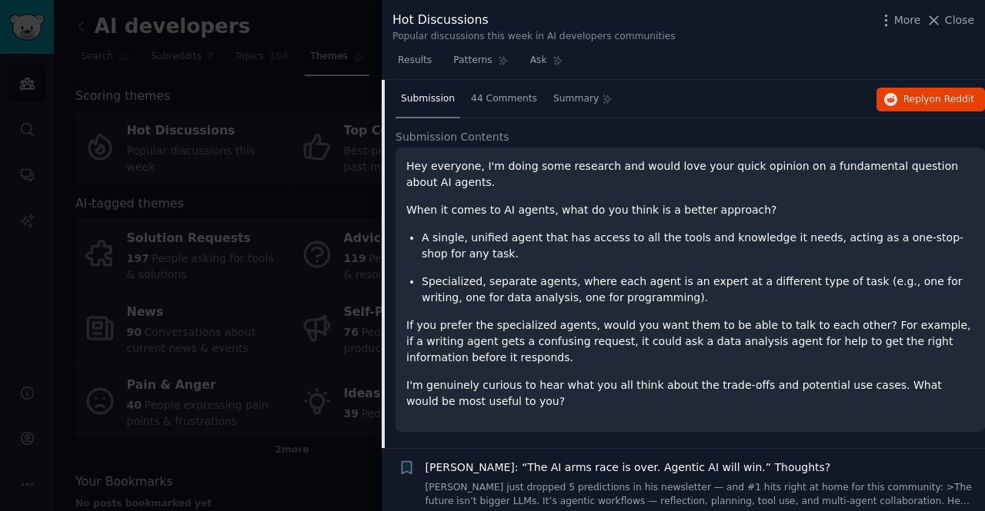
scroll to position [154, 0]
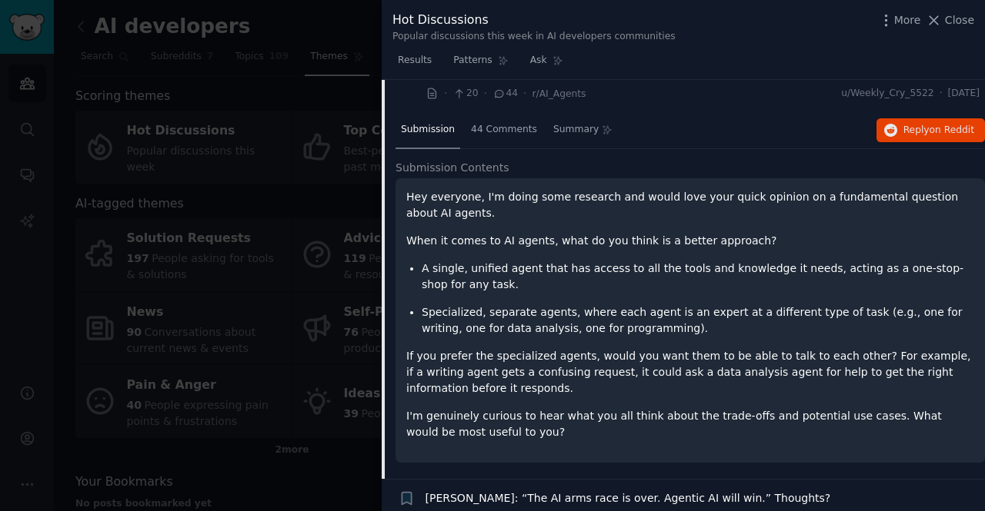
click at [521, 250] on div "Hey everyone, I'm doing some research and would love your quick opinion on a fu…" at bounding box center [690, 315] width 568 height 252
click at [491, 132] on span "44 Comments" at bounding box center [504, 130] width 66 height 14
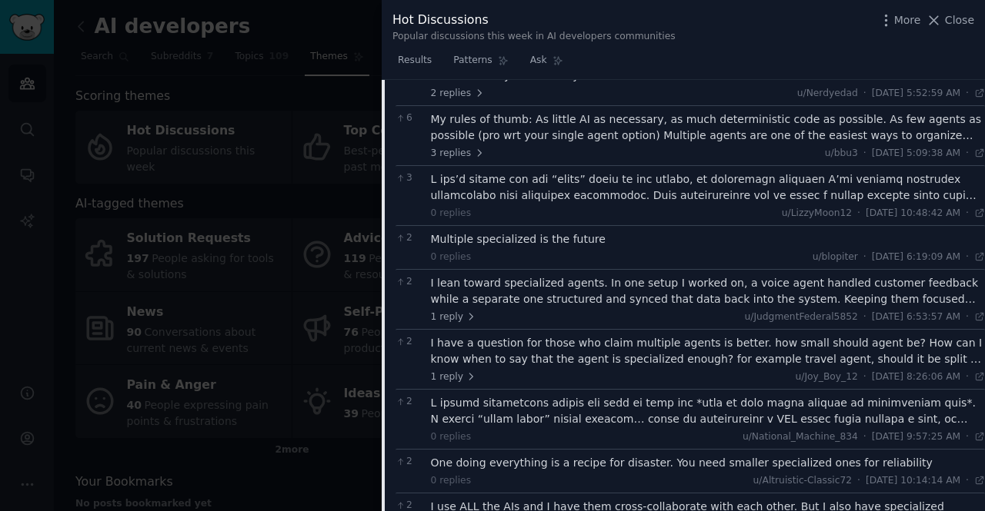
scroll to position [308, 0]
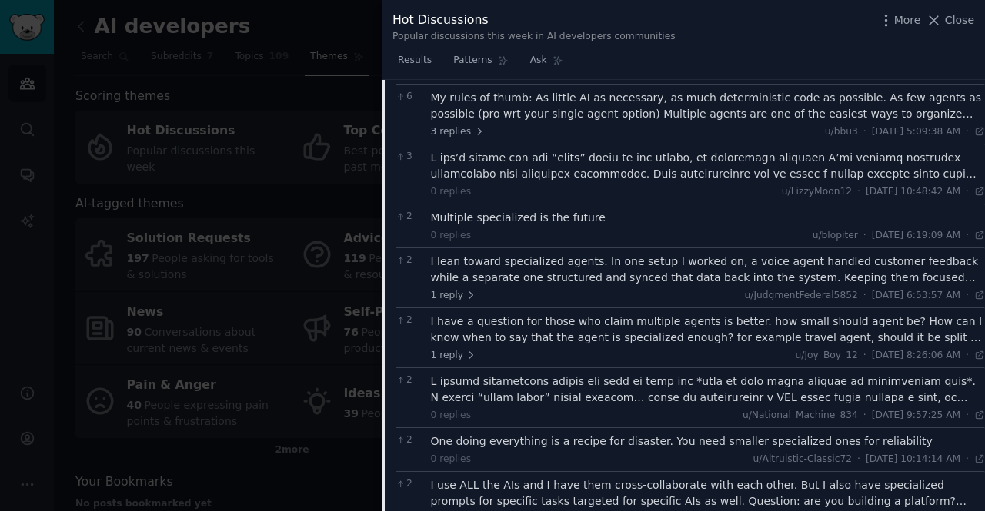
click at [918, 168] on div at bounding box center [708, 166] width 555 height 32
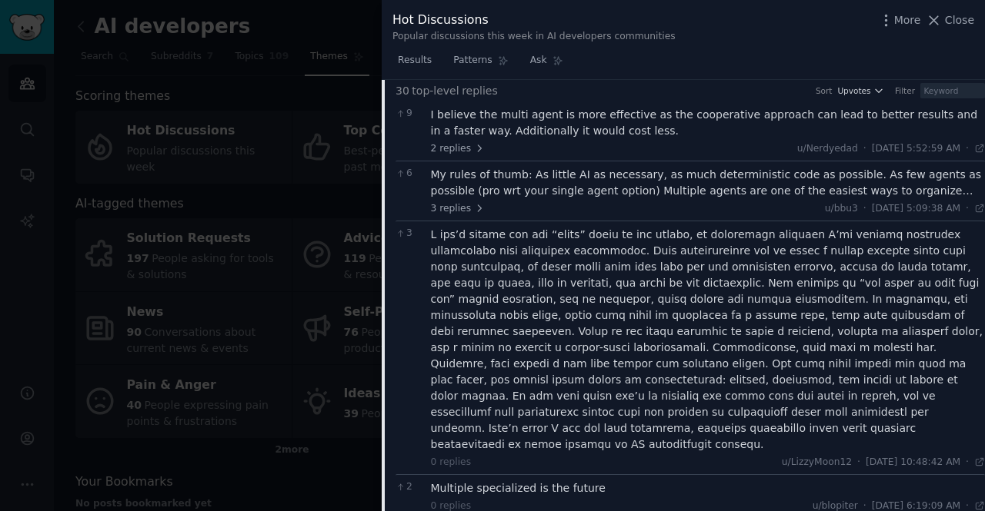
scroll to position [154, 0]
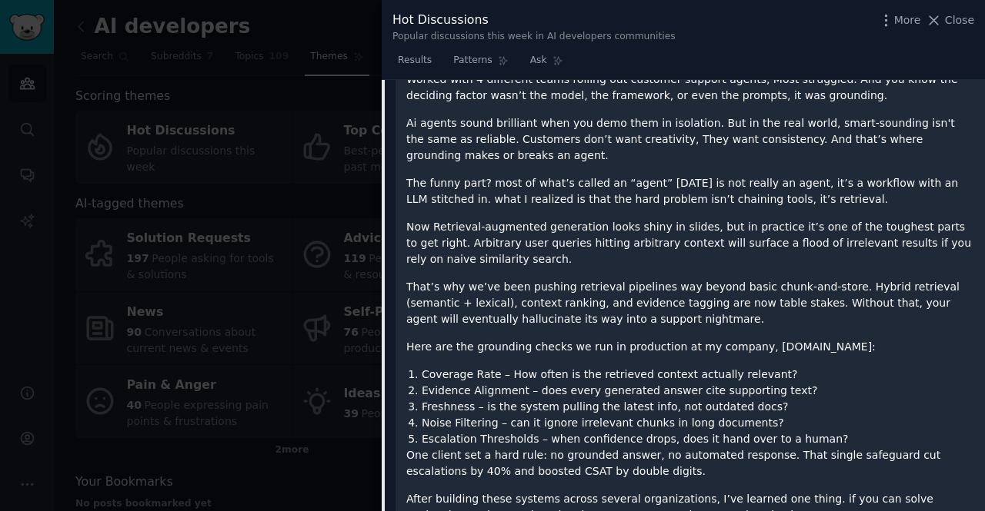
scroll to position [538, 0]
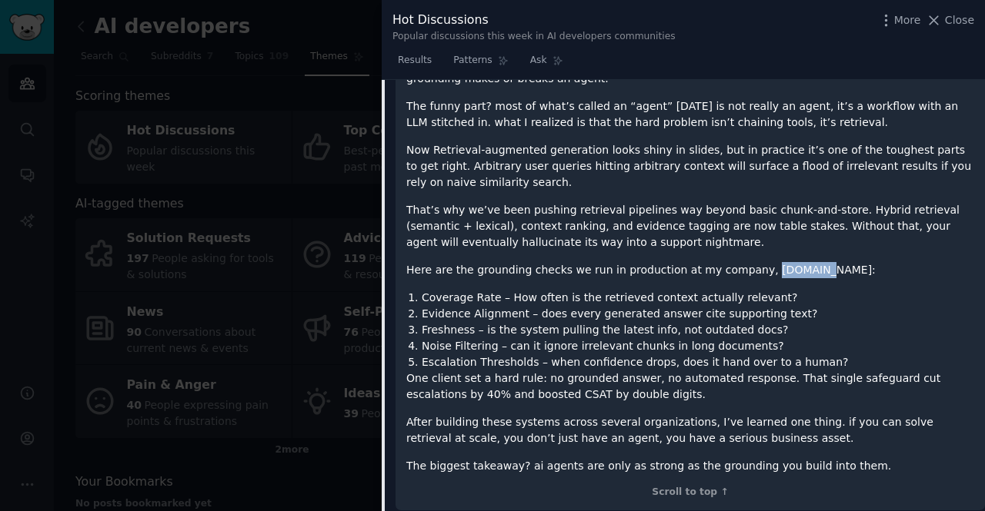
drag, startPoint x: 735, startPoint y: 273, endPoint x: 778, endPoint y: 267, distance: 44.3
click at [778, 267] on p "Here are the grounding checks we run in production at my company, [DOMAIN_NAME]:" at bounding box center [690, 270] width 568 height 16
click at [518, 299] on li "Coverage Rate – How often is the retrieved context actually relevant?" at bounding box center [698, 298] width 552 height 16
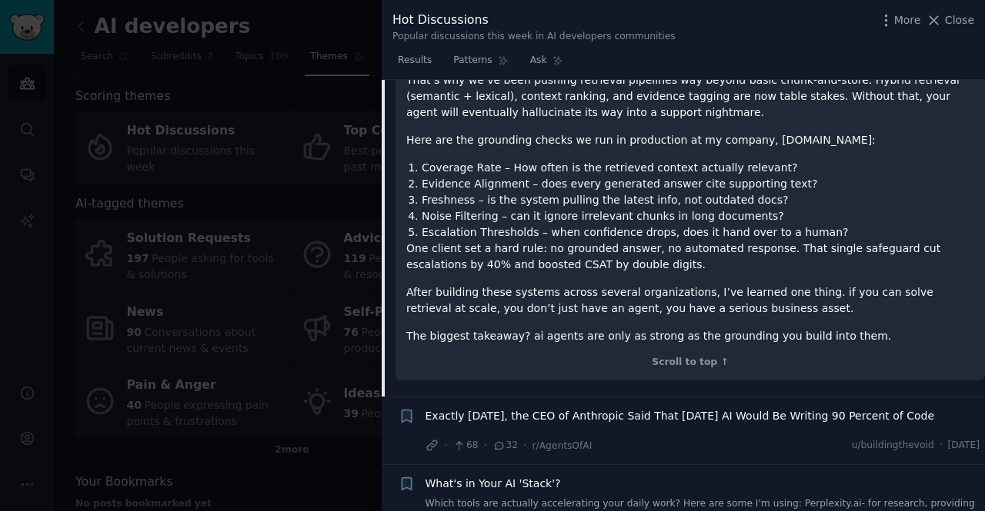
scroll to position [692, 0]
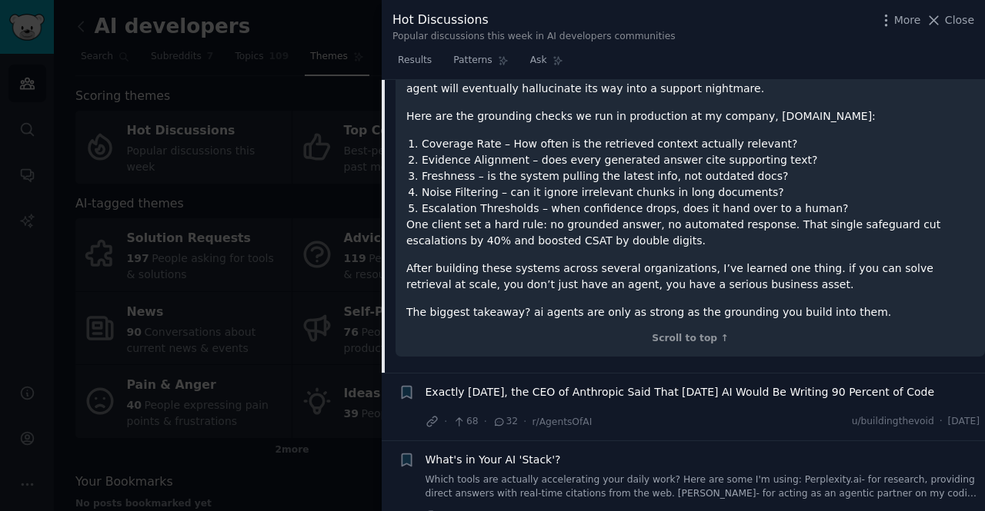
click at [571, 219] on p "One client set a hard rule: no grounded answer, no automated response. That sin…" at bounding box center [690, 233] width 568 height 32
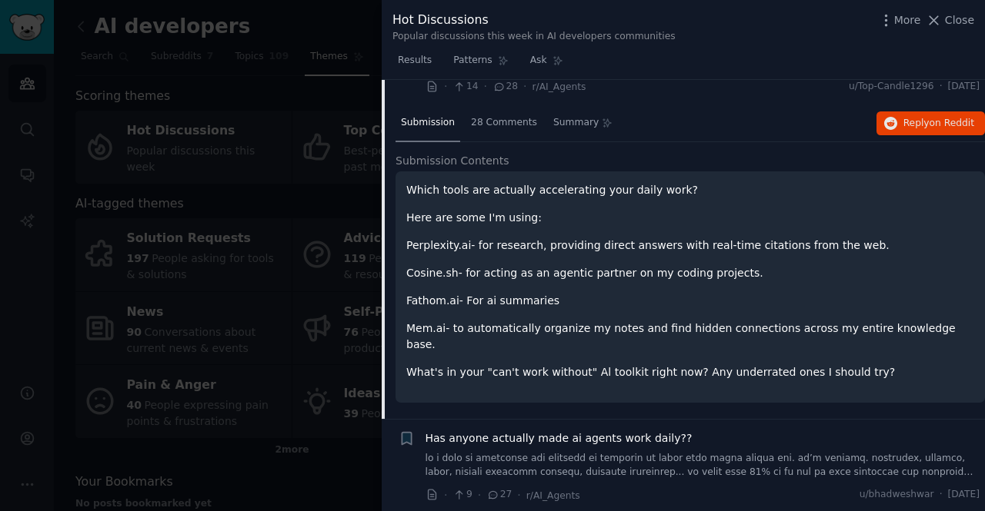
scroll to position [538, 0]
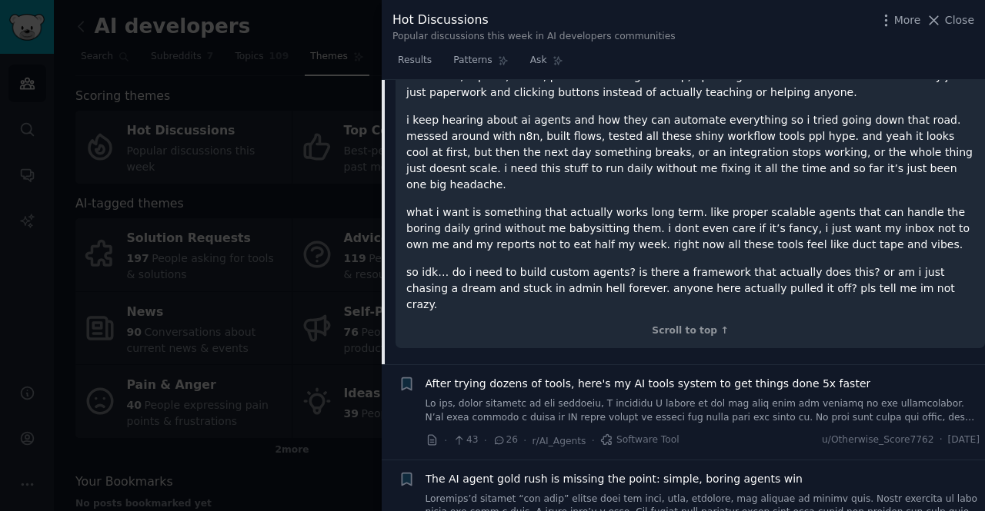
scroll to position [615, 0]
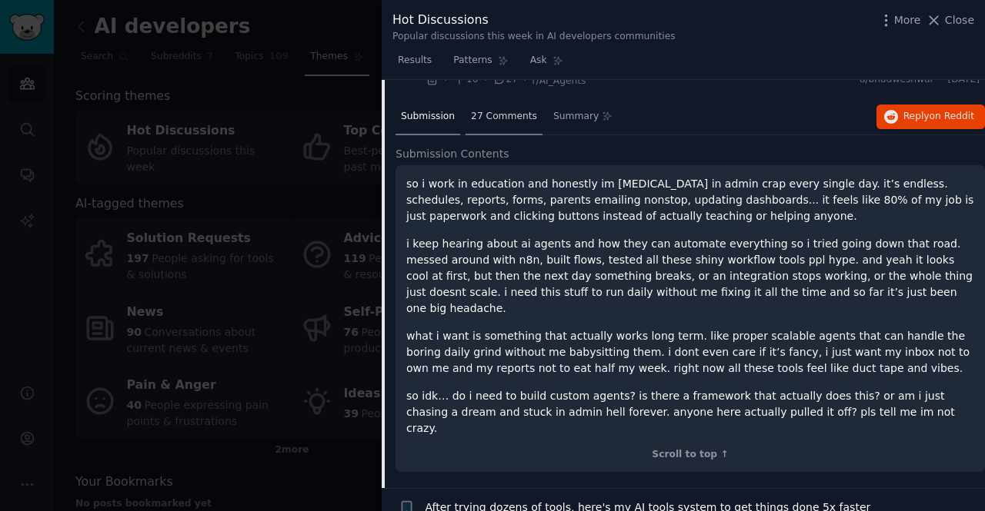
click at [480, 119] on span "27 Comments" at bounding box center [504, 117] width 66 height 14
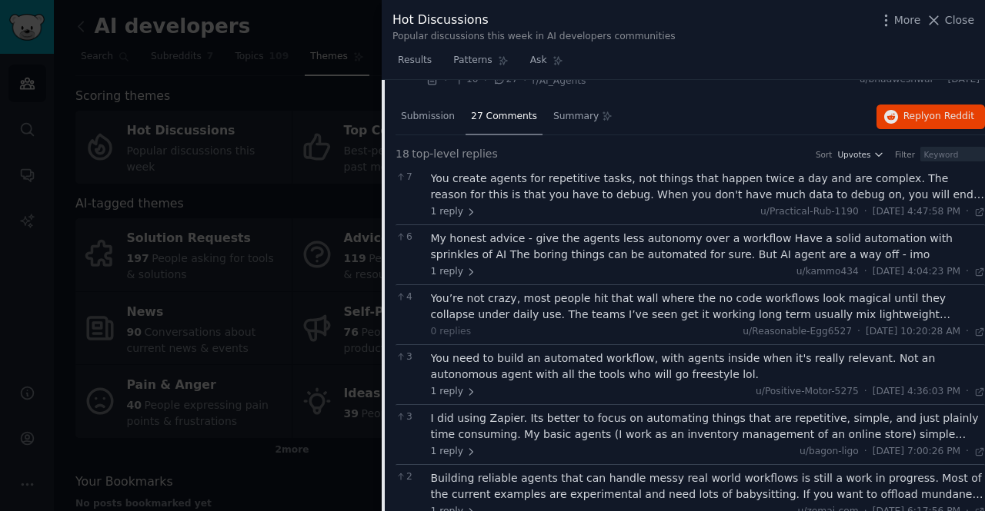
click at [501, 181] on div "You create agents for repetitive tasks, not things that happen twice a day and …" at bounding box center [708, 187] width 555 height 32
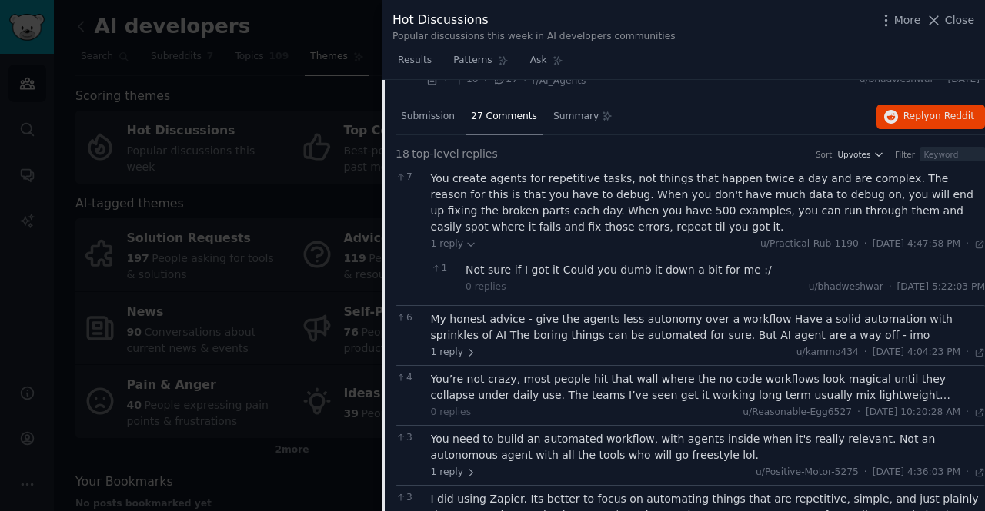
scroll to position [538, 0]
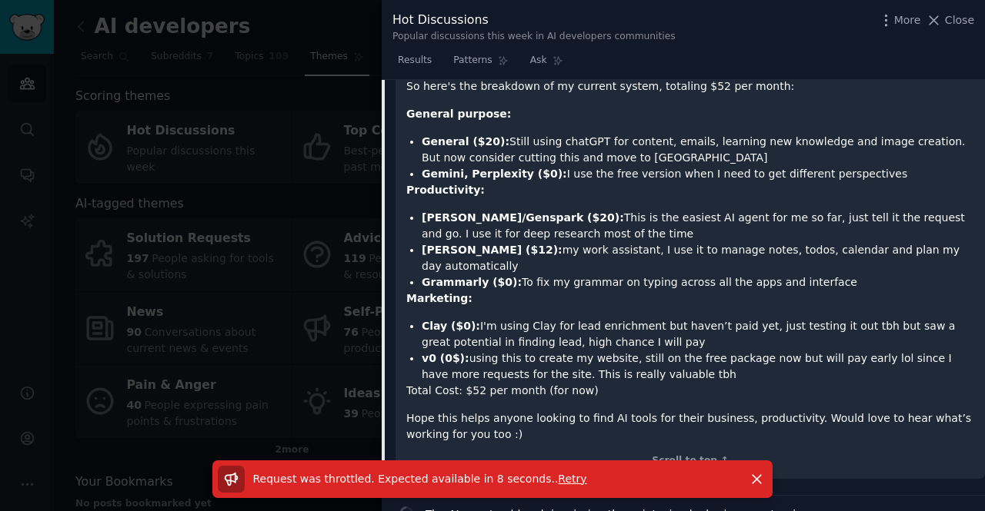
scroll to position [923, 0]
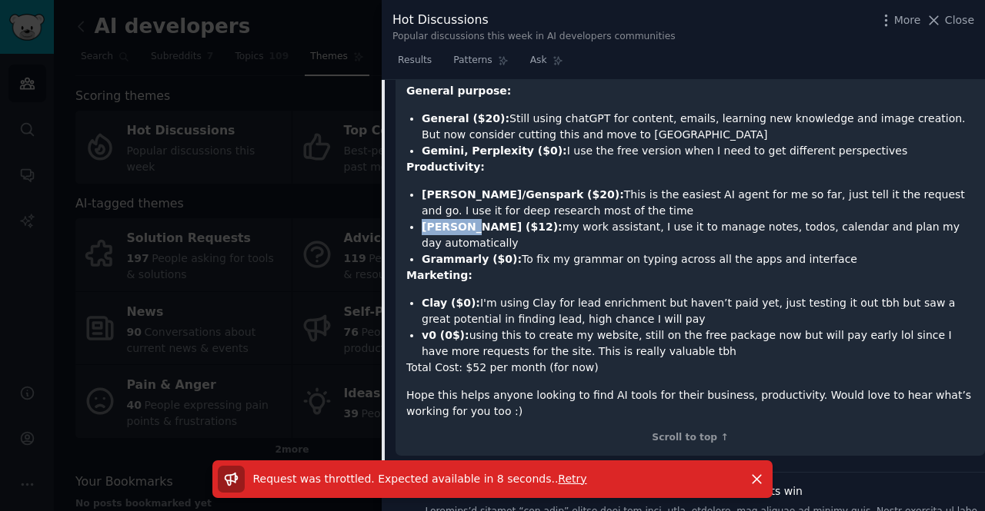
drag, startPoint x: 422, startPoint y: 213, endPoint x: 463, endPoint y: 212, distance: 40.8
click at [463, 221] on strong "[PERSON_NAME] ($12):" at bounding box center [492, 227] width 141 height 12
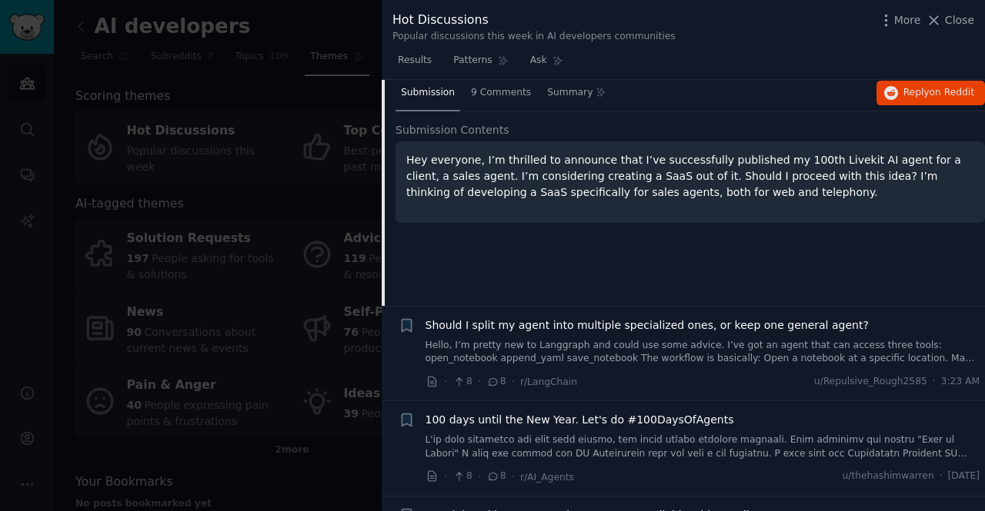
scroll to position [1538, 0]
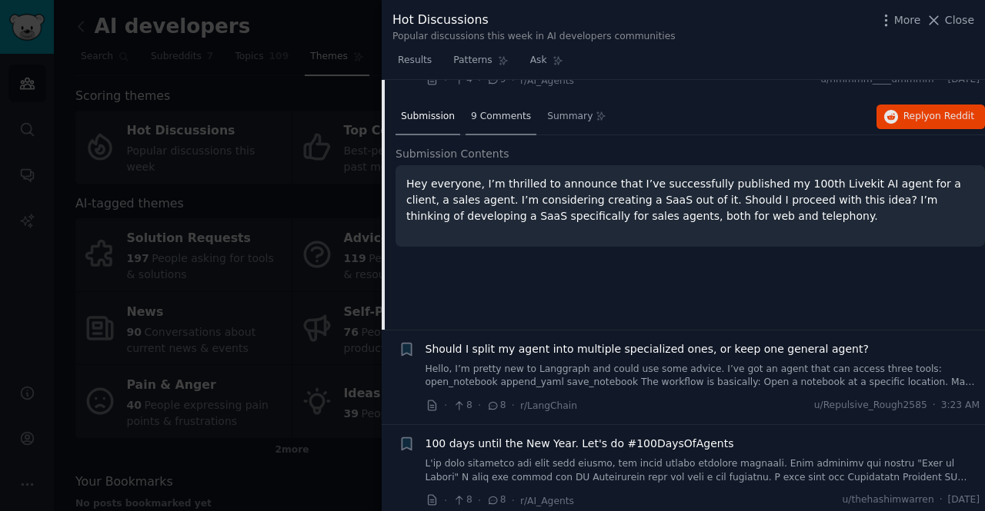
click at [484, 115] on span "9 Comments" at bounding box center [501, 117] width 60 height 14
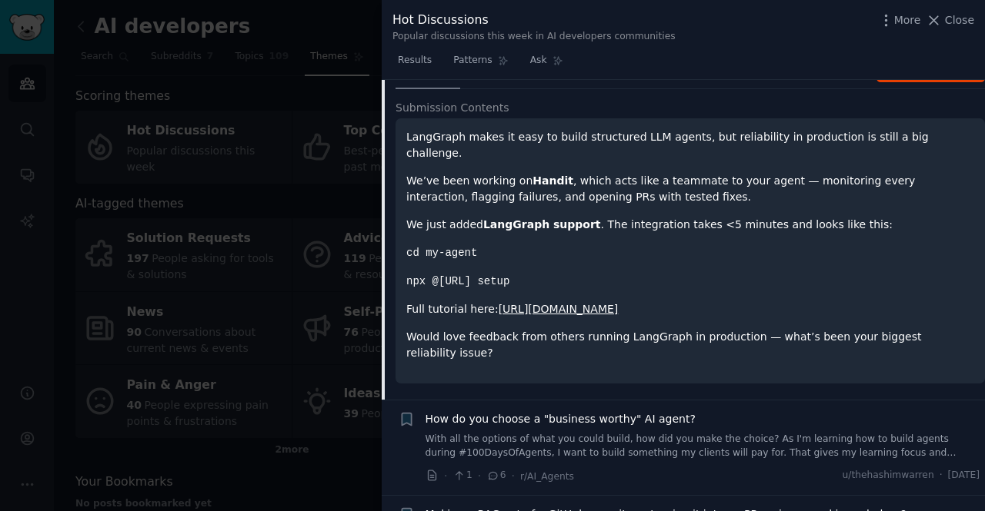
scroll to position [1846, 0]
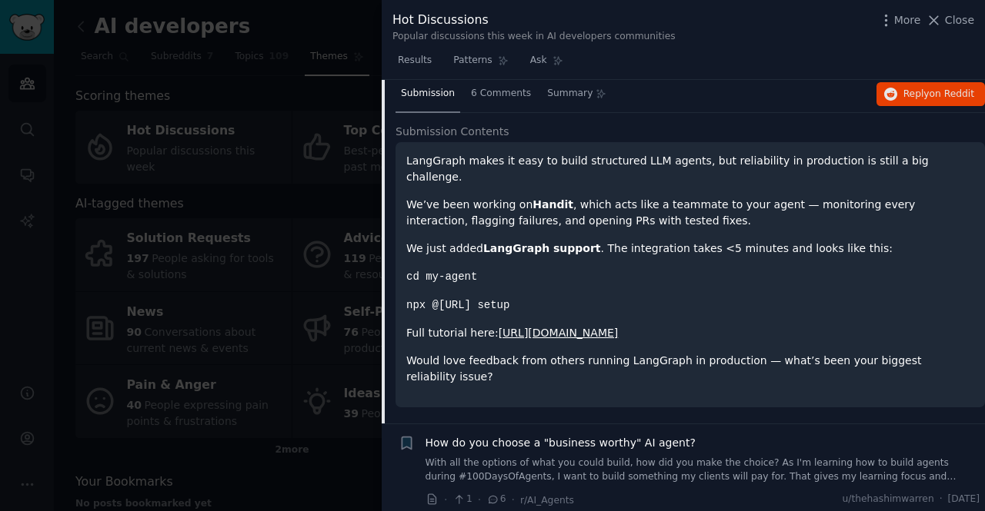
click at [538, 198] on strong "Handit" at bounding box center [552, 204] width 41 height 12
copy strong "Handit"
click at [561, 241] on div "LangGraph makes it easy to build structured LLM agents, but reliability in prod…" at bounding box center [690, 269] width 568 height 232
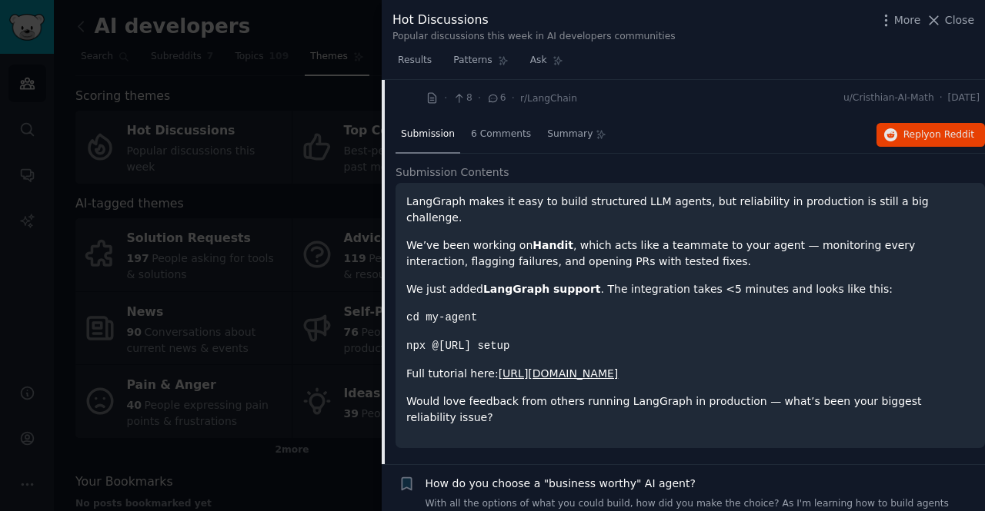
scroll to position [1692, 0]
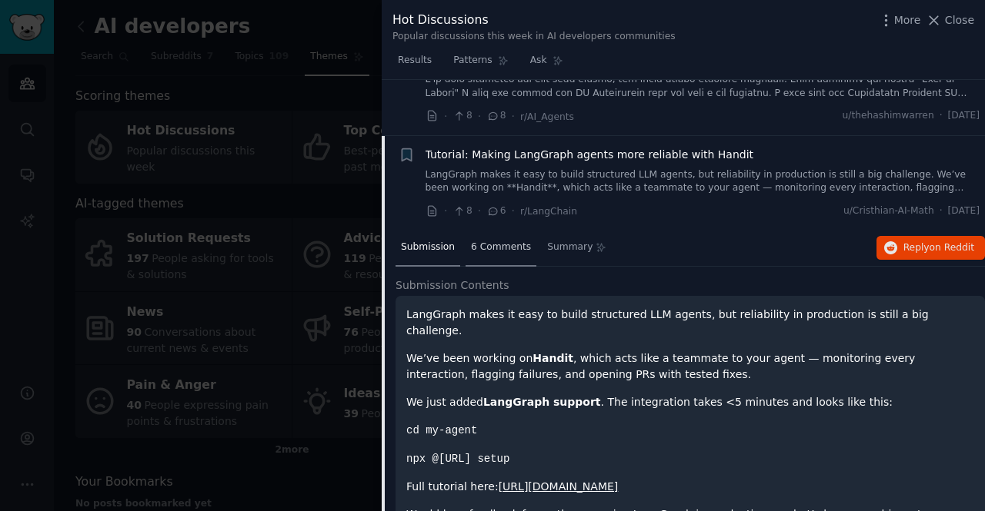
click at [500, 234] on div "6 Comments" at bounding box center [500, 248] width 71 height 37
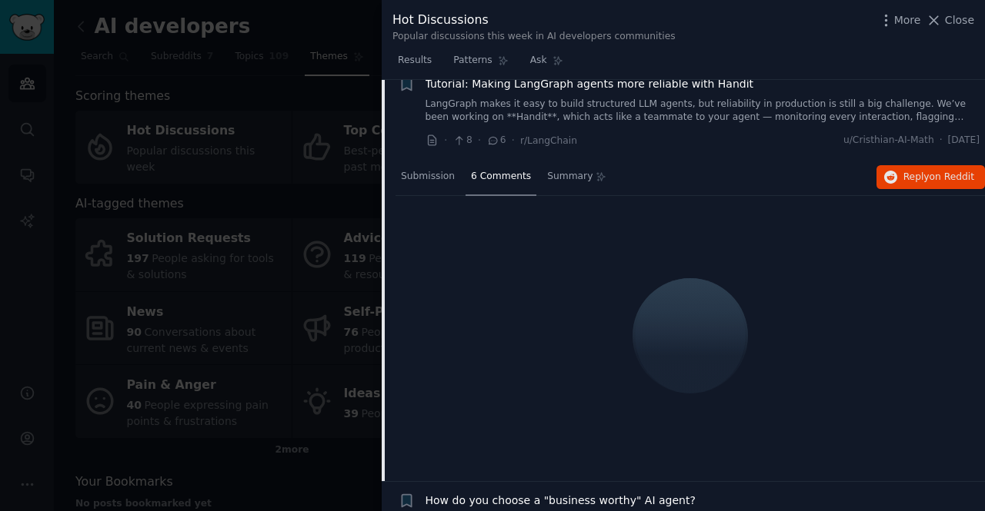
scroll to position [1846, 0]
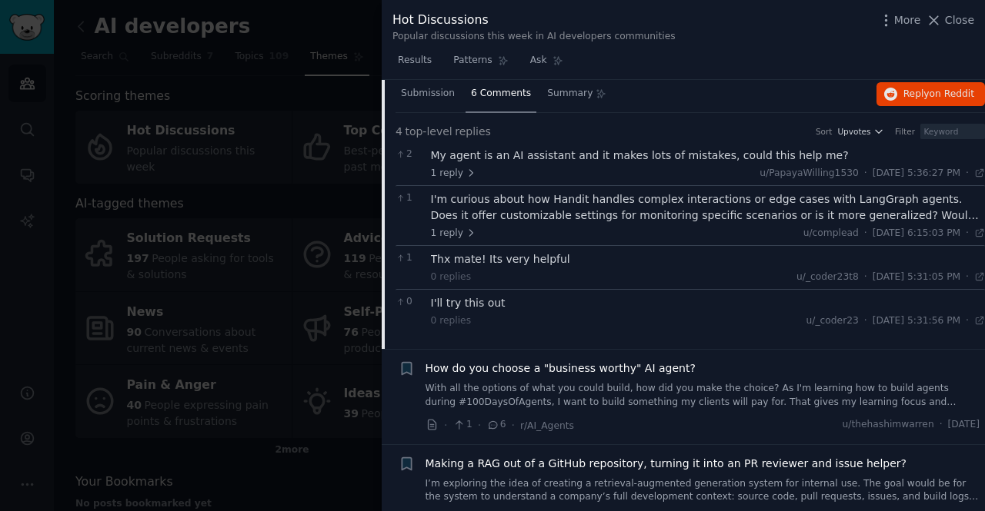
click at [531, 210] on div "I'm curious about how Handit handles complex interactions or edge cases with La…" at bounding box center [708, 208] width 555 height 32
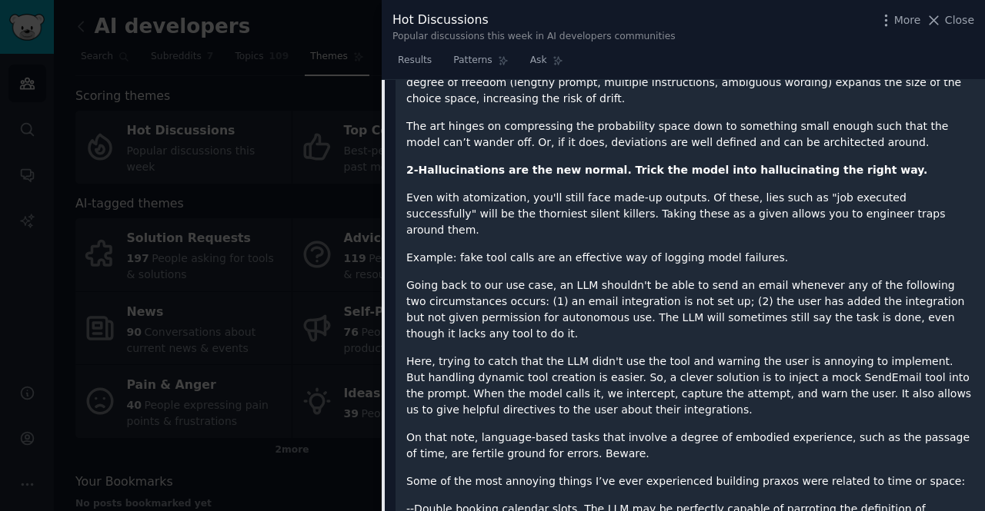
scroll to position [3231, 0]
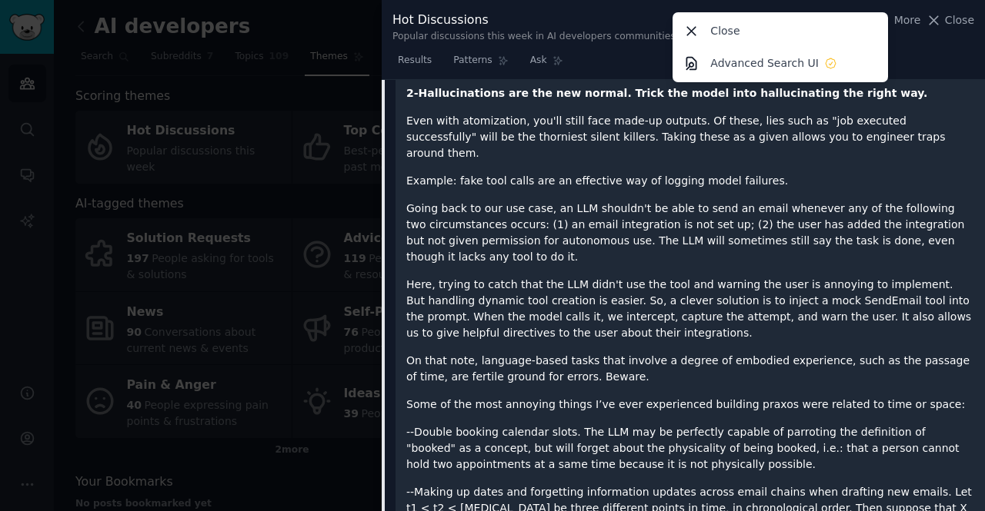
click at [638, 264] on div "I've spent the past three months building an AI companion / assistant, and a wh…" at bounding box center [690, 298] width 568 height 1751
